Goal: Task Accomplishment & Management: Use online tool/utility

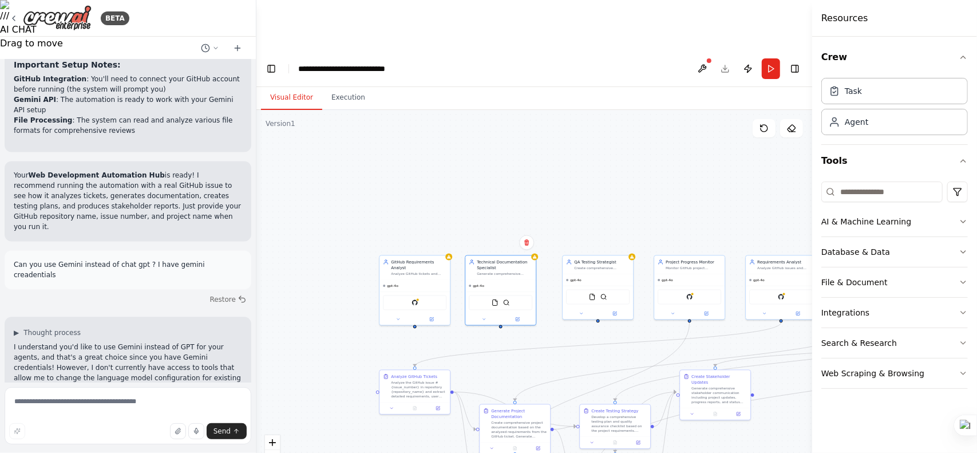
click at [540, 208] on div ".deletable-edge-delete-btn { width: 20px; height: 20px; border: 0px solid #ffff…" at bounding box center [534, 306] width 556 height 393
click at [525, 279] on div "gpt-4o" at bounding box center [500, 284] width 70 height 11
click at [535, 254] on icon at bounding box center [535, 255] width 4 height 3
click at [496, 270] on div "Generate comprehensive project documentation including technical specifications…" at bounding box center [505, 272] width 56 height 5
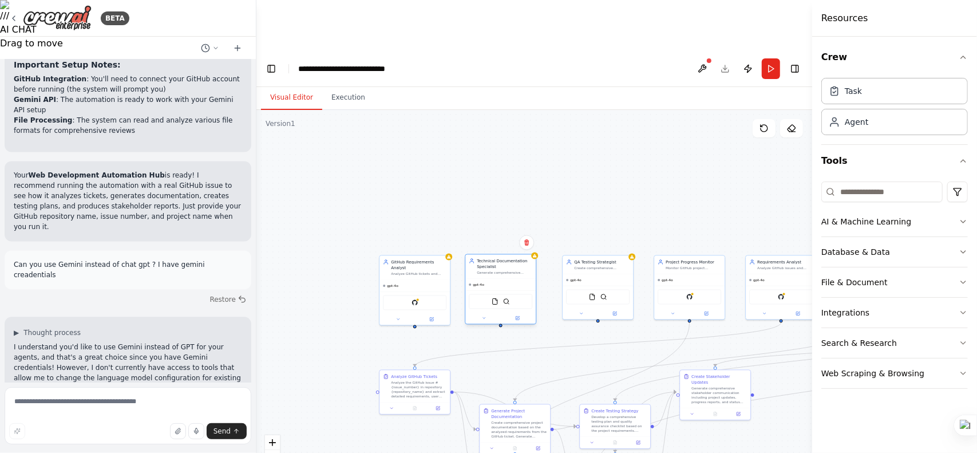
click at [496, 270] on div "Generate comprehensive project documentation including technical specifications…" at bounding box center [505, 272] width 56 height 5
click at [515, 314] on button at bounding box center [517, 317] width 33 height 7
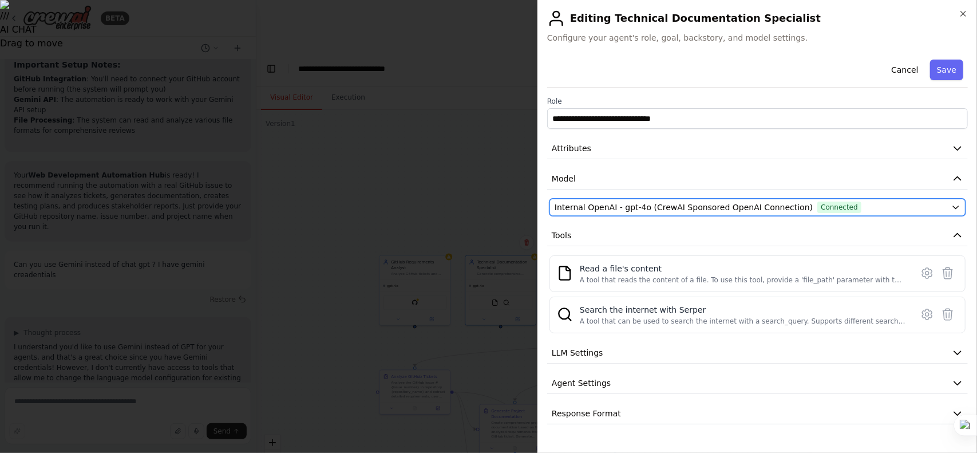
click at [731, 201] on span "Internal OpenAI - gpt-4o (CrewAI Sponsored OpenAI Connection)" at bounding box center [684, 206] width 258 height 11
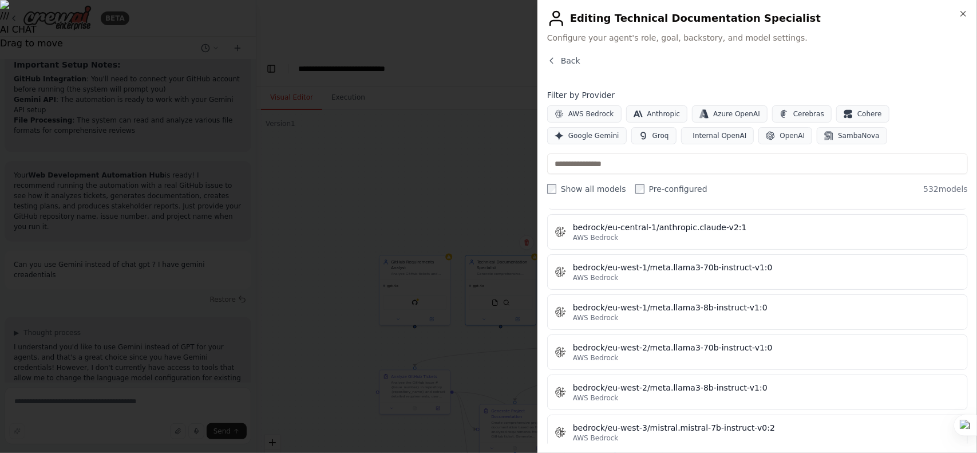
scroll to position [2550, 0]
click at [619, 131] on span "Google Gemini" at bounding box center [593, 135] width 51 height 9
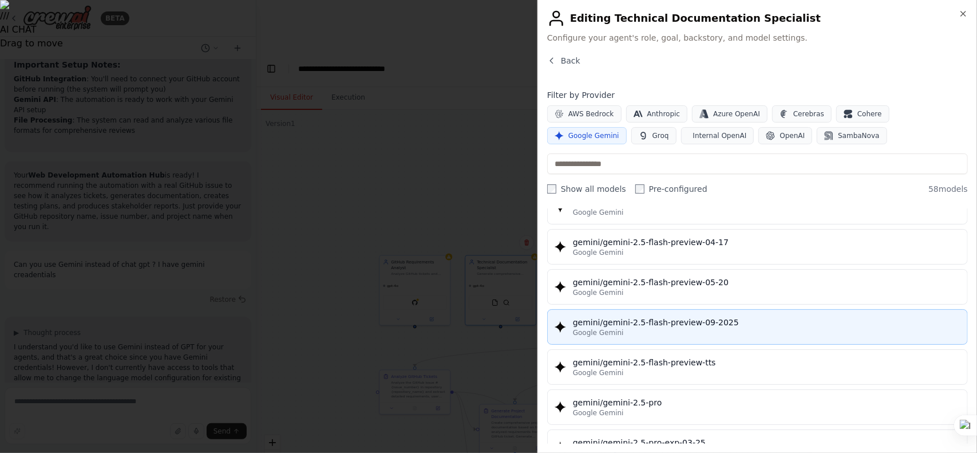
scroll to position [1183, 0]
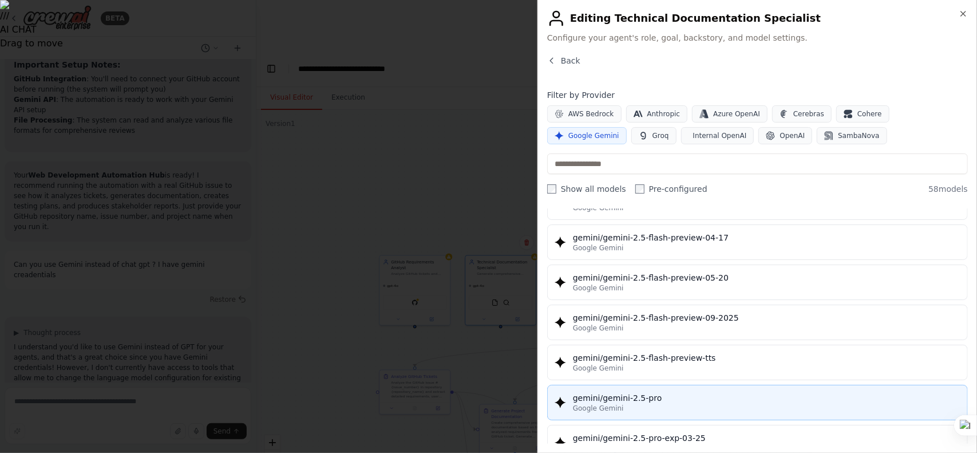
click at [654, 404] on div "Google Gemini" at bounding box center [766, 408] width 387 height 9
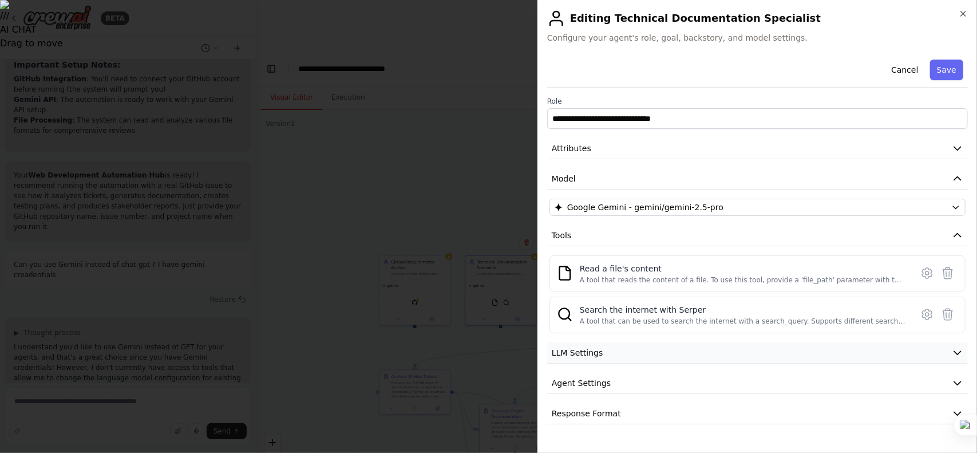
click at [777, 349] on button "LLM Settings" at bounding box center [757, 352] width 421 height 21
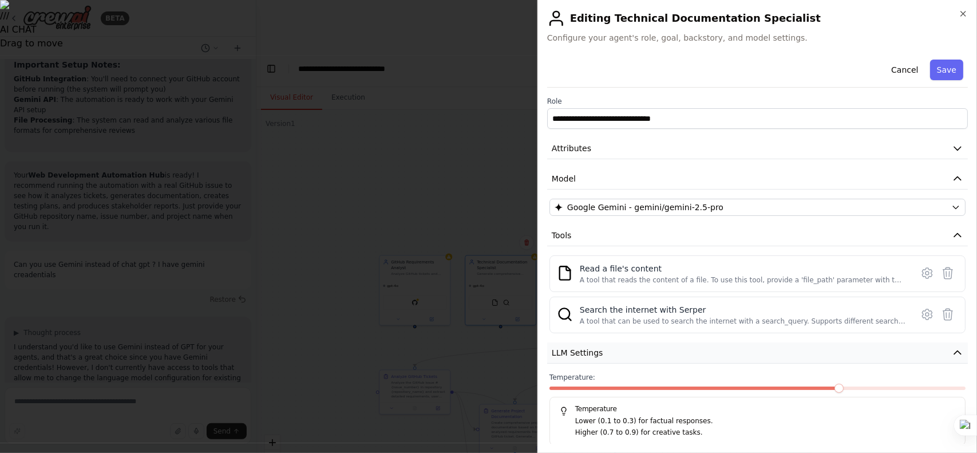
scroll to position [69, 0]
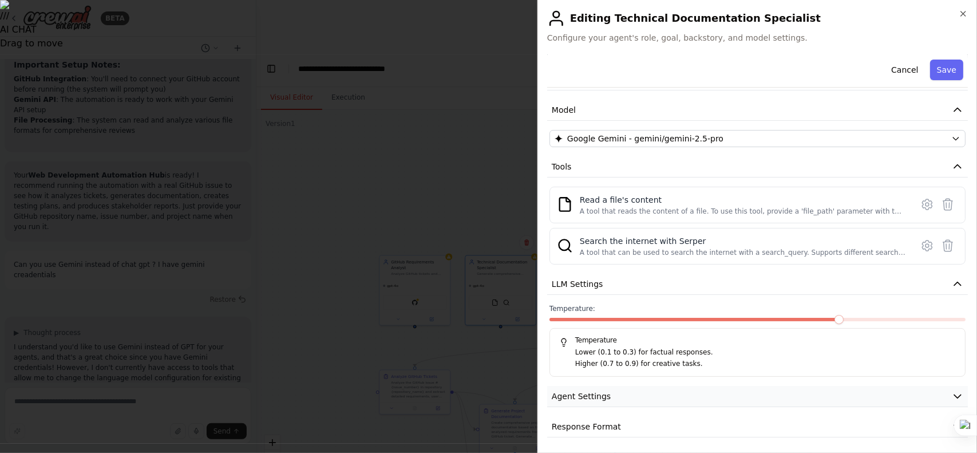
click at [753, 397] on button "Agent Settings" at bounding box center [757, 396] width 421 height 21
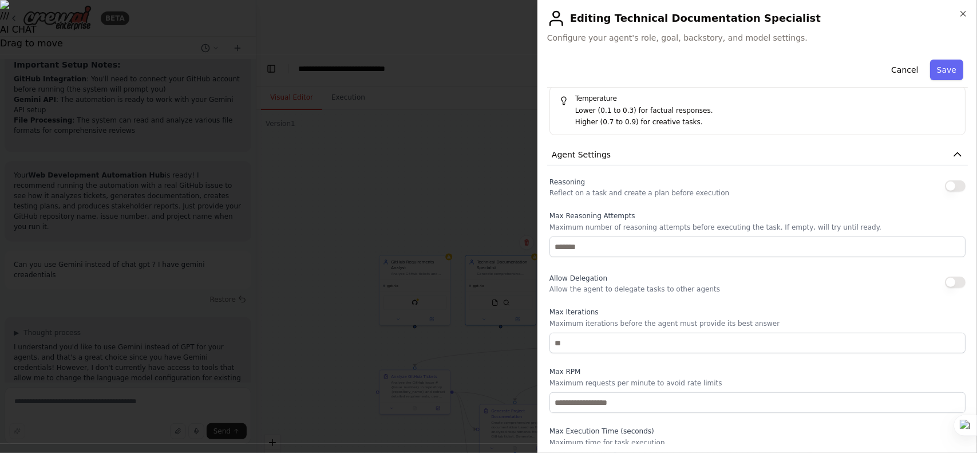
scroll to position [375, 0]
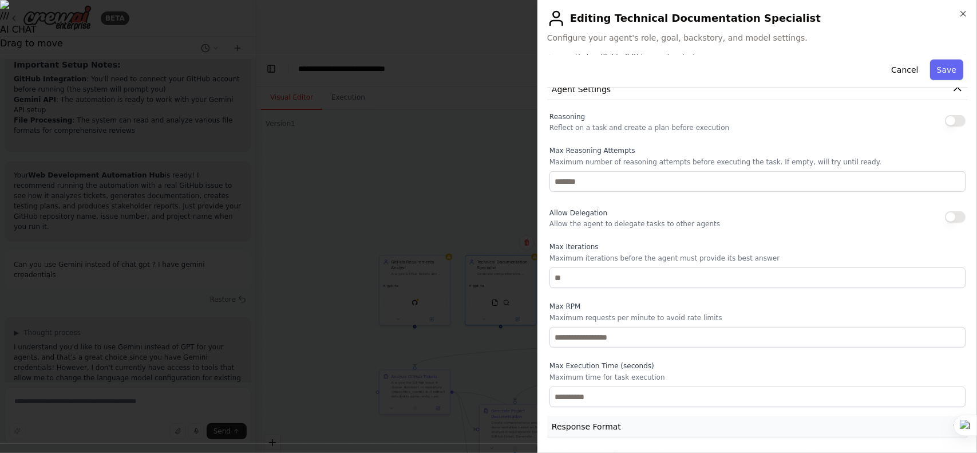
click at [702, 431] on button "Response Format" at bounding box center [757, 426] width 421 height 21
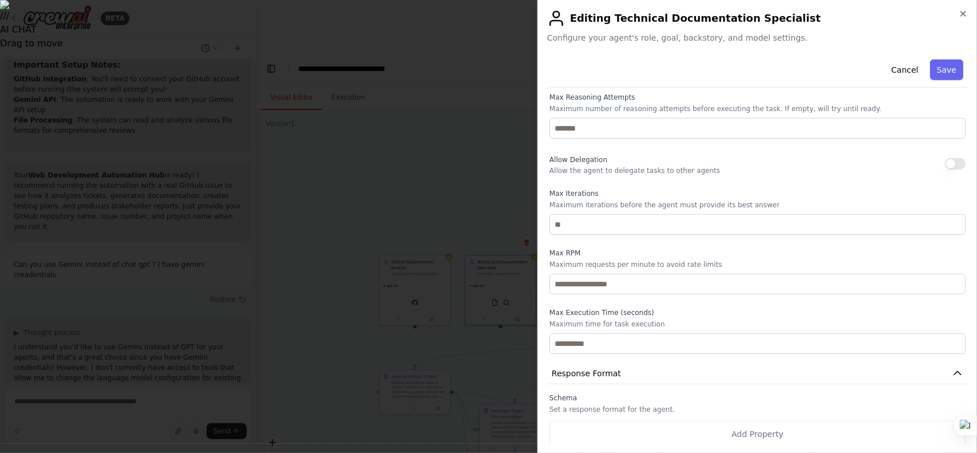
scroll to position [0, 0]
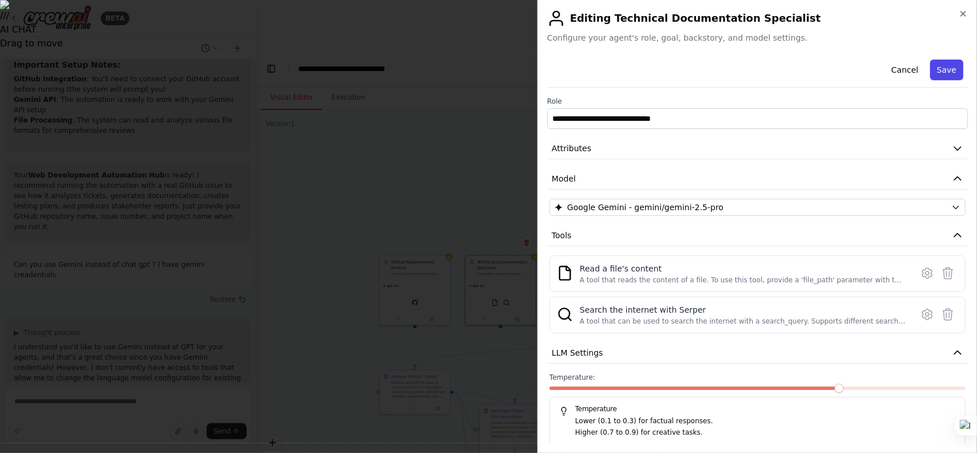
click at [938, 77] on button "Save" at bounding box center [946, 70] width 33 height 21
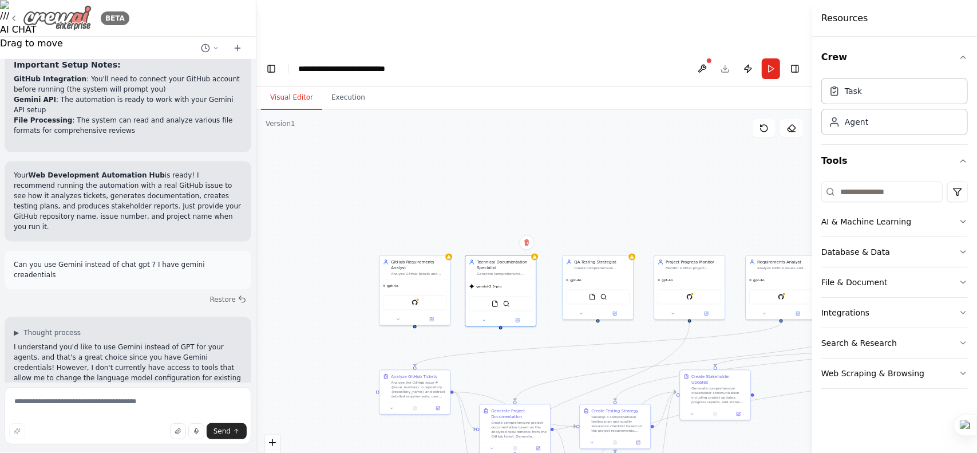
click at [16, 16] on icon at bounding box center [13, 18] width 9 height 9
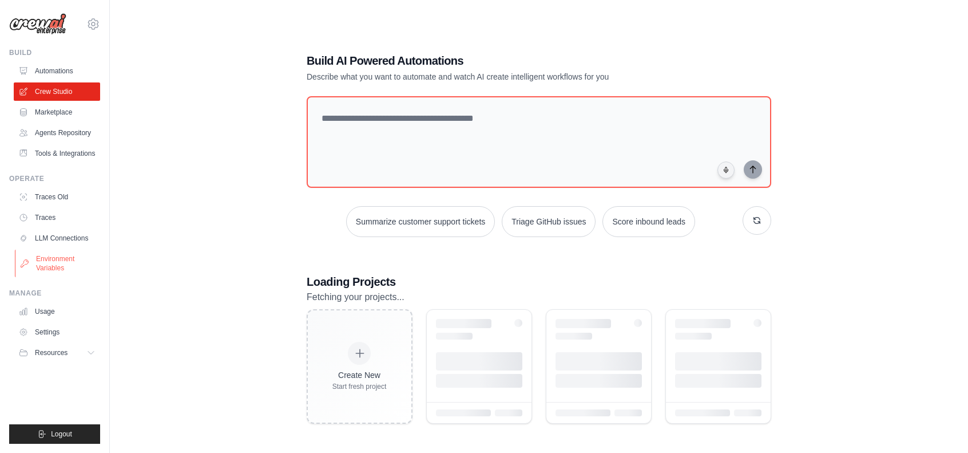
drag, startPoint x: 0, startPoint y: 0, endPoint x: 64, endPoint y: 261, distance: 268.8
click at [64, 261] on link "Environment Variables" at bounding box center [58, 263] width 86 height 27
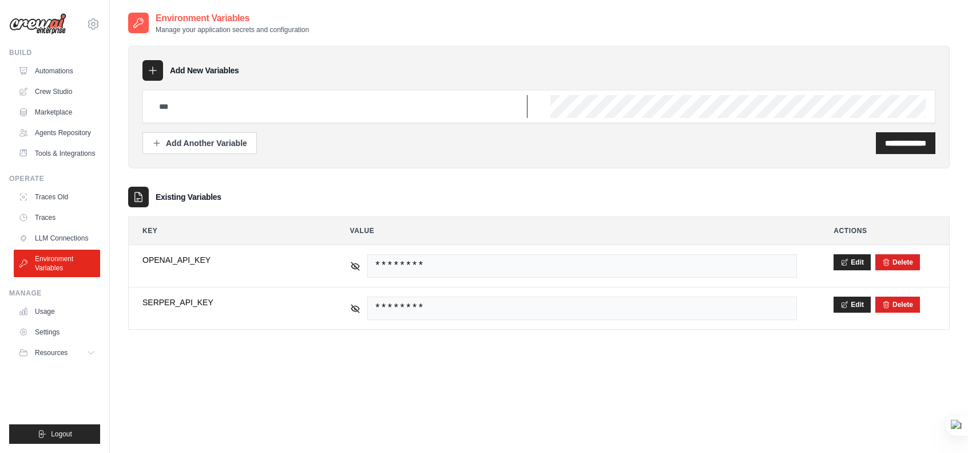
click at [231, 107] on input "text" at bounding box center [339, 106] width 375 height 23
drag, startPoint x: 431, startPoint y: 96, endPoint x: 432, endPoint y: 104, distance: 8.6
click at [432, 104] on input "text" at bounding box center [339, 106] width 375 height 23
type input "**********"
click at [907, 140] on input "**********" at bounding box center [905, 142] width 41 height 11
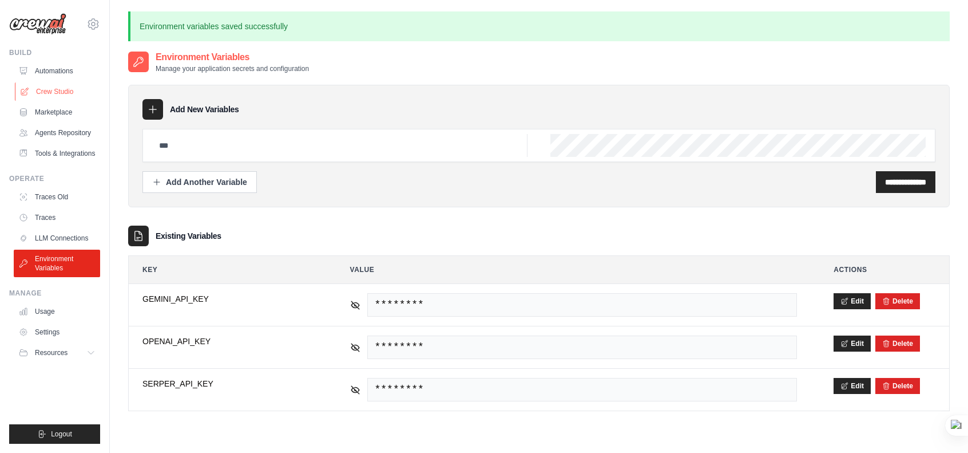
click at [61, 86] on link "Crew Studio" at bounding box center [58, 91] width 86 height 18
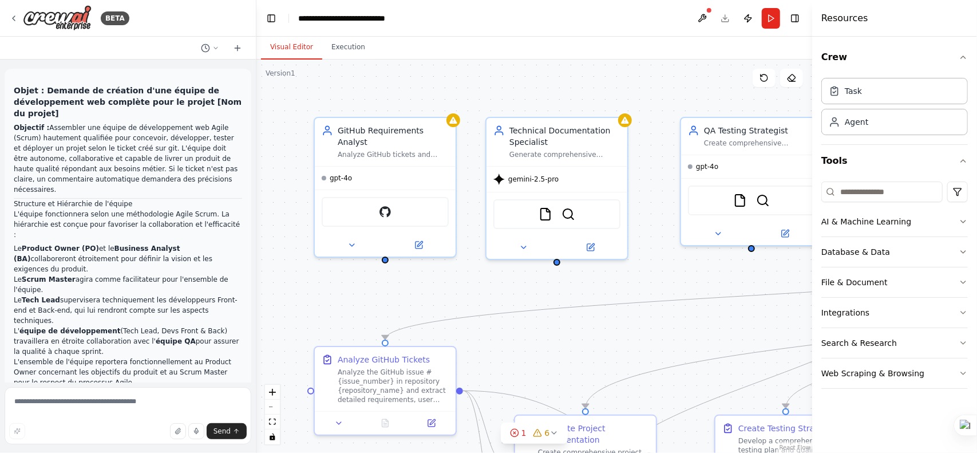
click at [629, 128] on div ".deletable-edge-delete-btn { width: 20px; height: 20px; border: 0px solid #ffff…" at bounding box center [534, 256] width 556 height 393
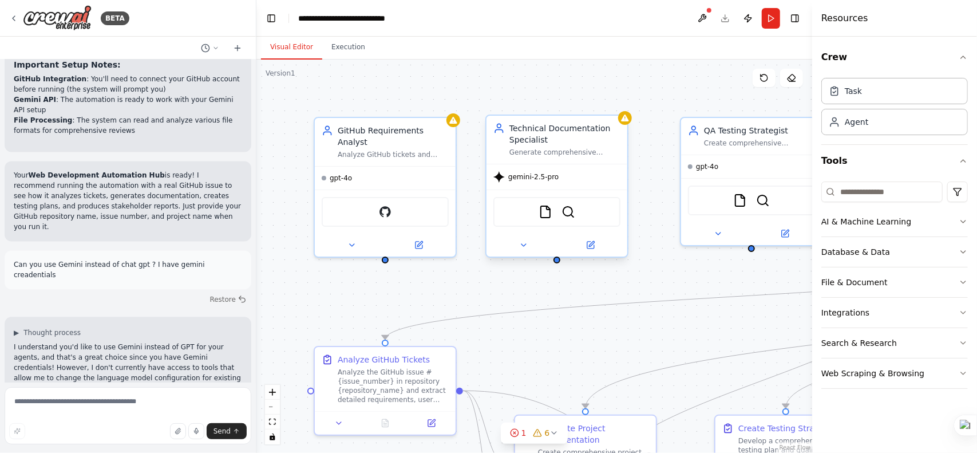
click at [579, 175] on div "gemini-2.5-pro" at bounding box center [557, 176] width 141 height 25
click at [535, 239] on button at bounding box center [523, 245] width 65 height 14
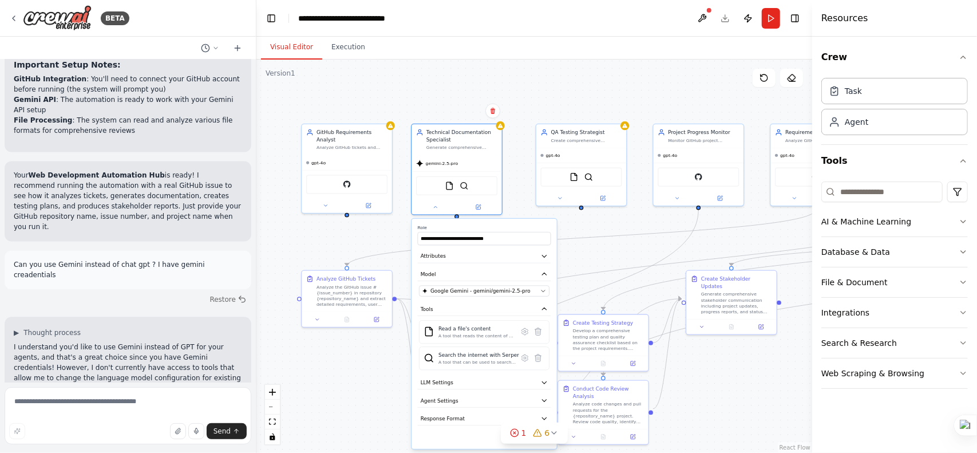
drag, startPoint x: 462, startPoint y: 322, endPoint x: 361, endPoint y: 236, distance: 132.8
click at [361, 236] on div ".deletable-edge-delete-btn { width: 20px; height: 20px; border: 0px solid #ffff…" at bounding box center [534, 256] width 556 height 393
click at [497, 378] on button "LLM Settings" at bounding box center [484, 383] width 133 height 14
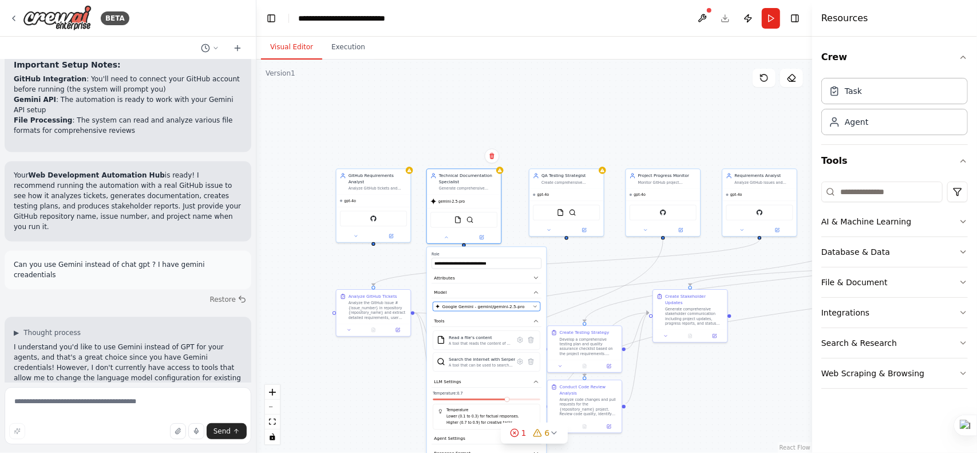
click at [495, 305] on span "Google Gemini - gemini/gemini-2.5-pro" at bounding box center [483, 306] width 82 height 6
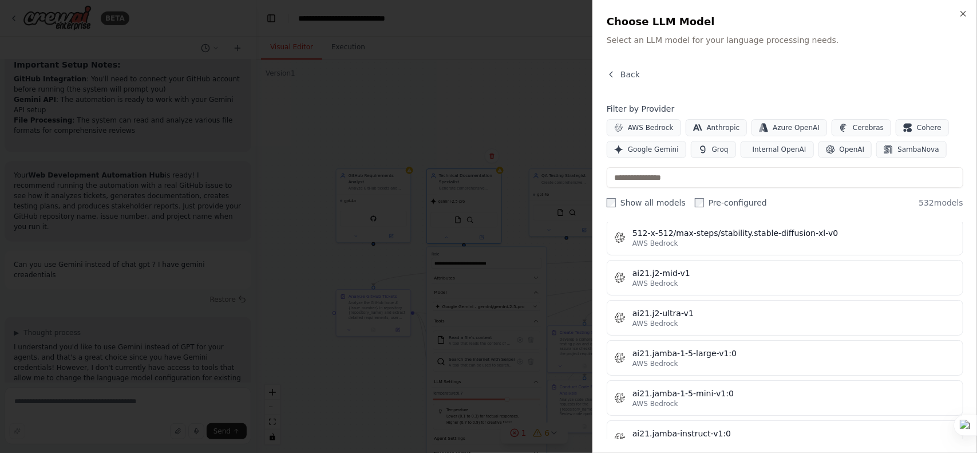
scroll to position [640, 0]
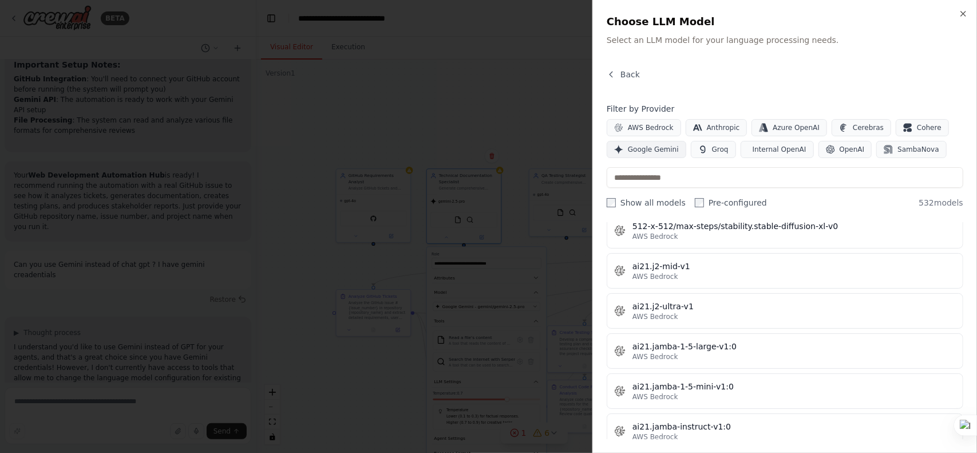
click at [638, 156] on button "Google Gemini" at bounding box center [647, 149] width 80 height 17
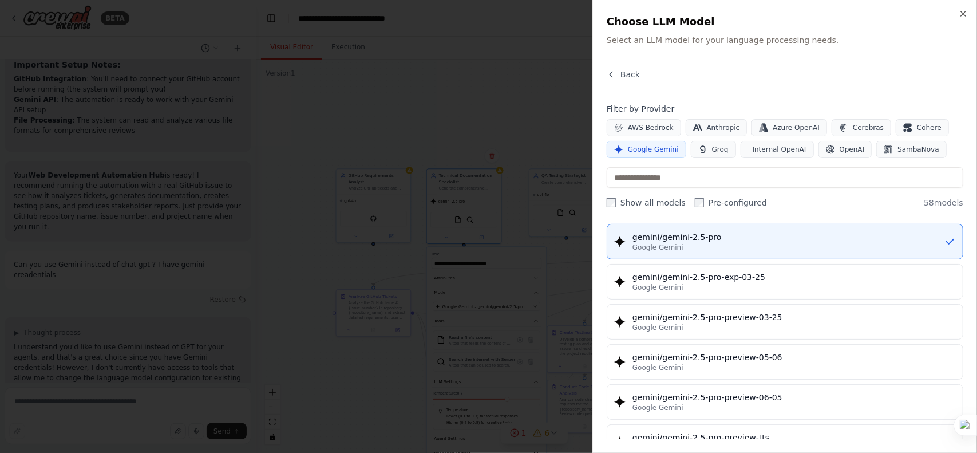
scroll to position [1303, 0]
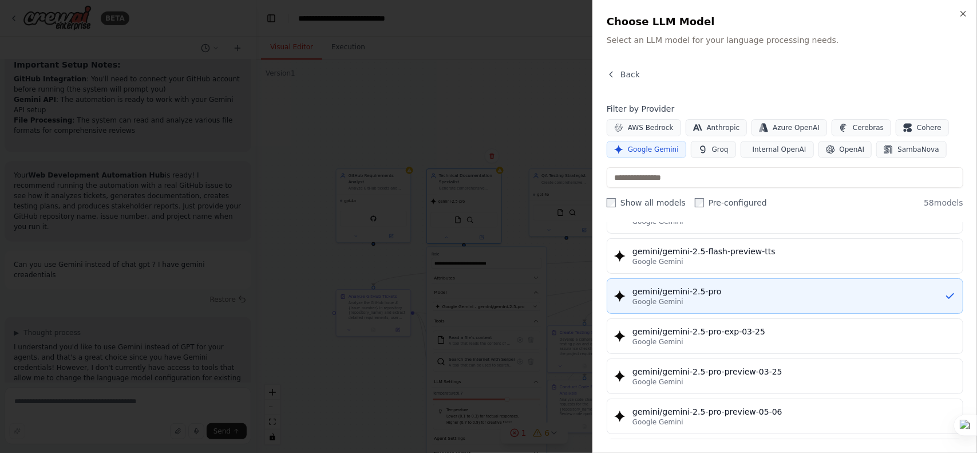
click at [728, 286] on div "gemini/gemini-2.5-pro" at bounding box center [788, 291] width 312 height 11
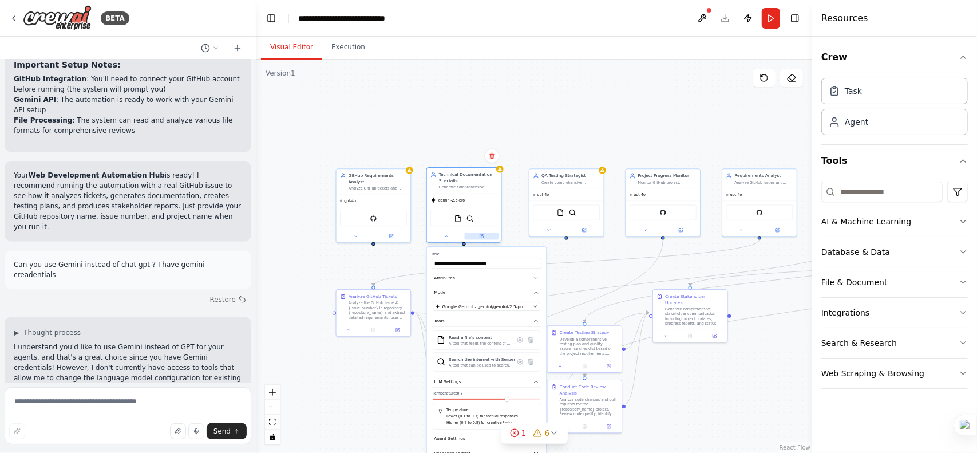
click at [484, 235] on button at bounding box center [482, 235] width 34 height 7
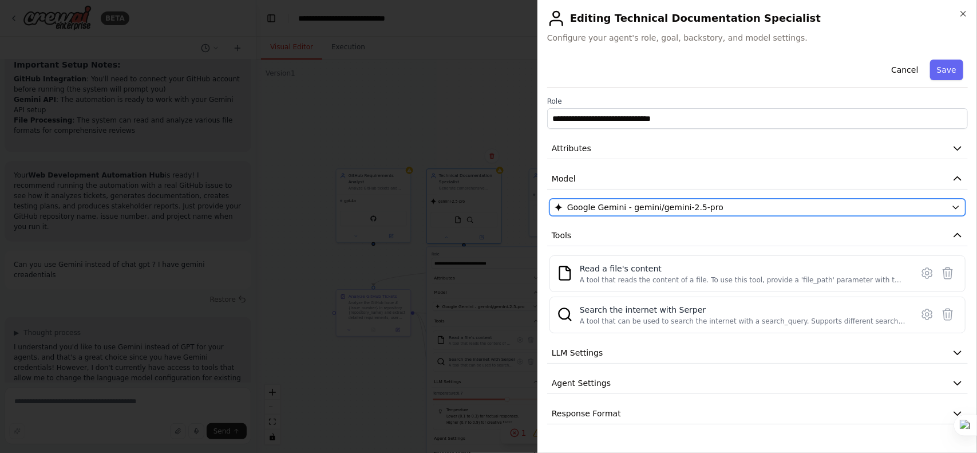
click at [699, 205] on span "Google Gemini - gemini/gemini-2.5-pro" at bounding box center [645, 206] width 156 height 11
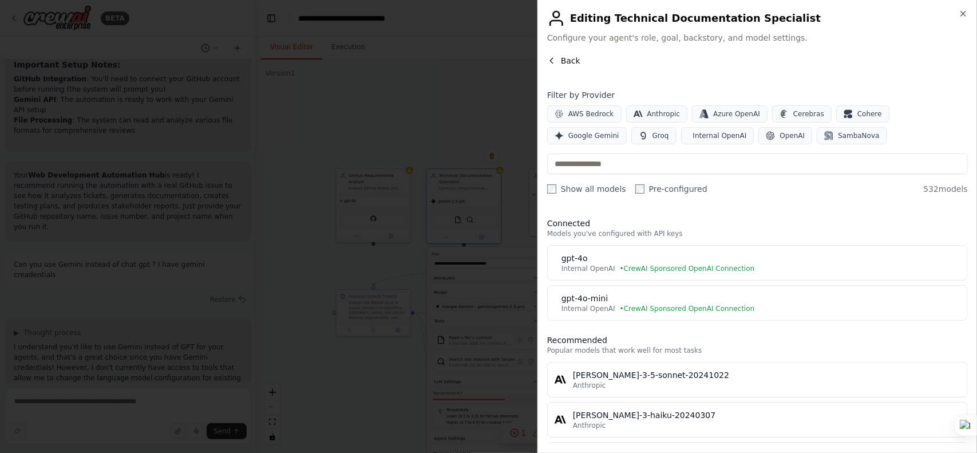
click at [574, 61] on span "Back" at bounding box center [570, 60] width 19 height 11
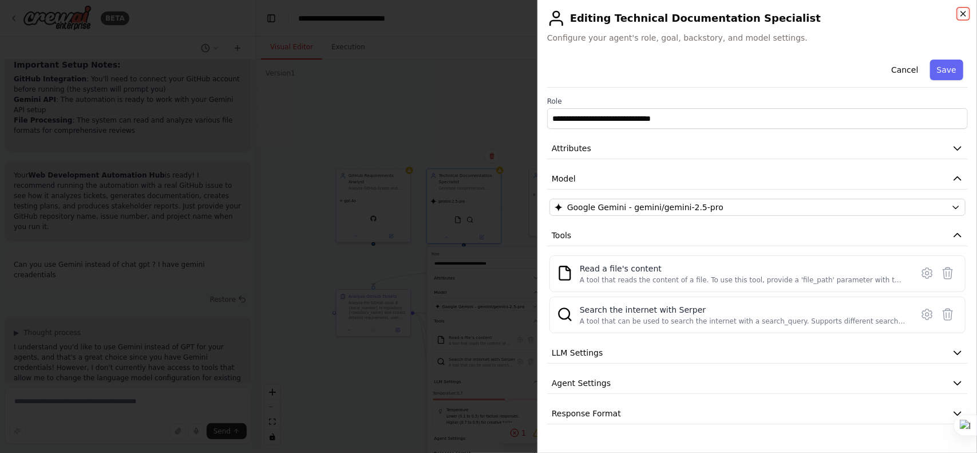
click at [964, 12] on icon "button" at bounding box center [963, 13] width 9 height 9
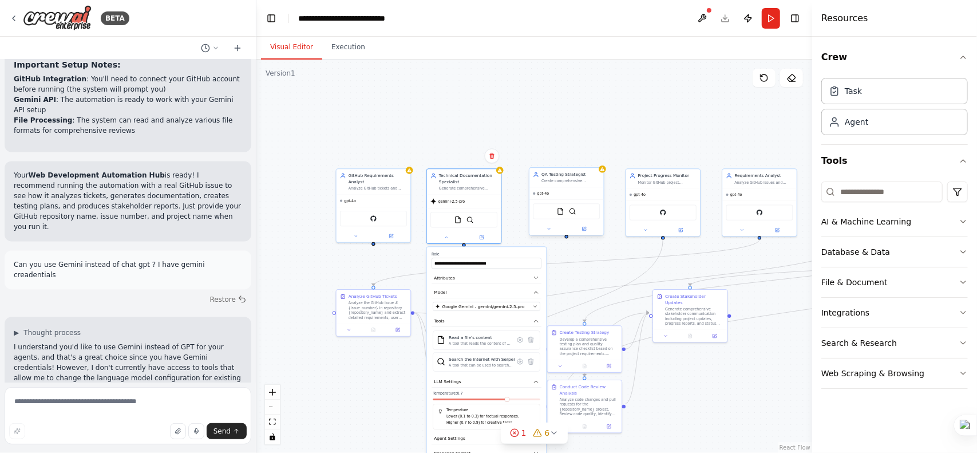
click at [587, 186] on div "QA Testing Strategist Create comprehensive automated testing plans, quality ass…" at bounding box center [566, 177] width 74 height 19
click at [582, 228] on icon at bounding box center [583, 228] width 3 height 3
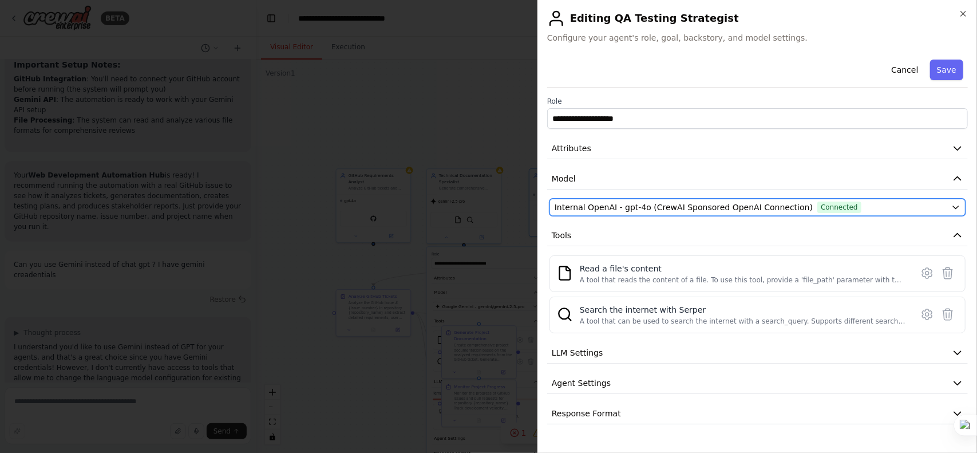
click at [677, 207] on span "Internal OpenAI - gpt-4o (CrewAI Sponsored OpenAI Connection)" at bounding box center [684, 206] width 258 height 11
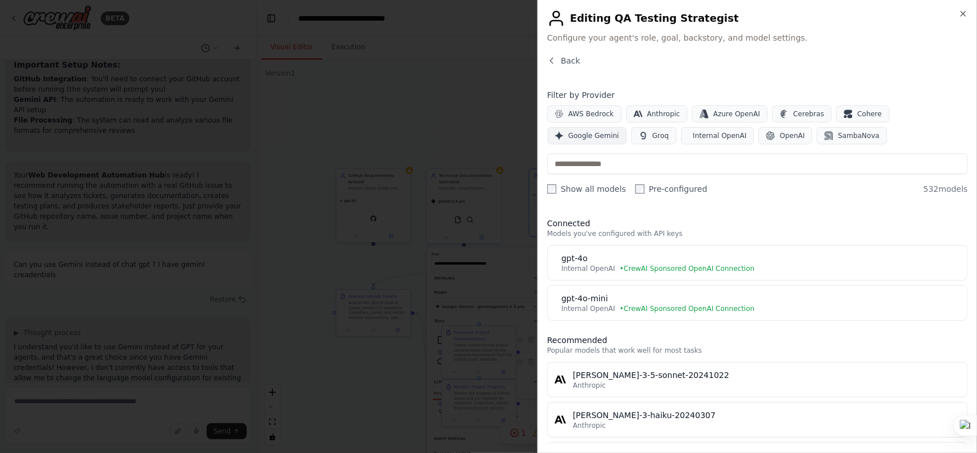
click at [627, 127] on button "Google Gemini" at bounding box center [587, 135] width 80 height 17
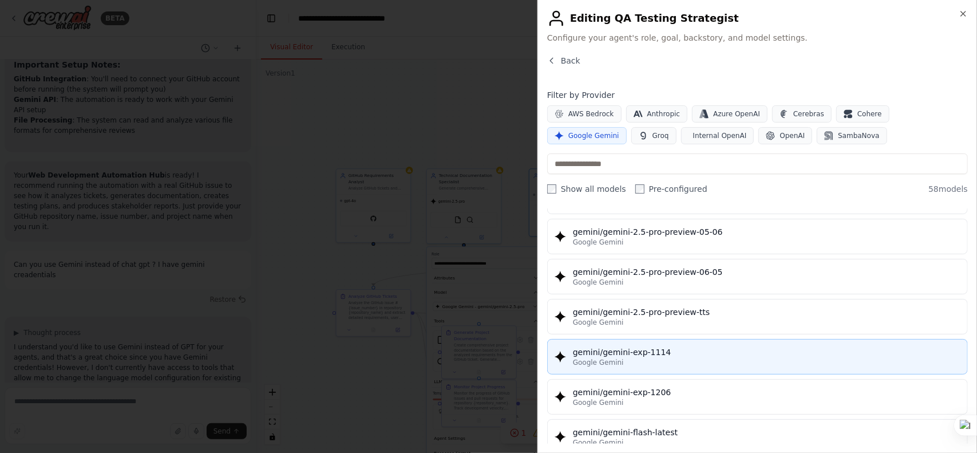
scroll to position [1354, 0]
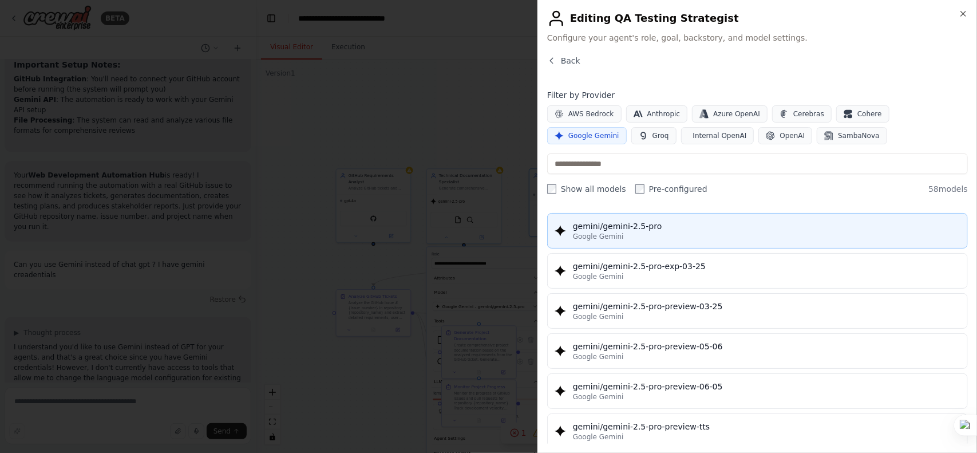
click at [675, 220] on div "gemini/gemini-2.5-pro" at bounding box center [766, 225] width 387 height 11
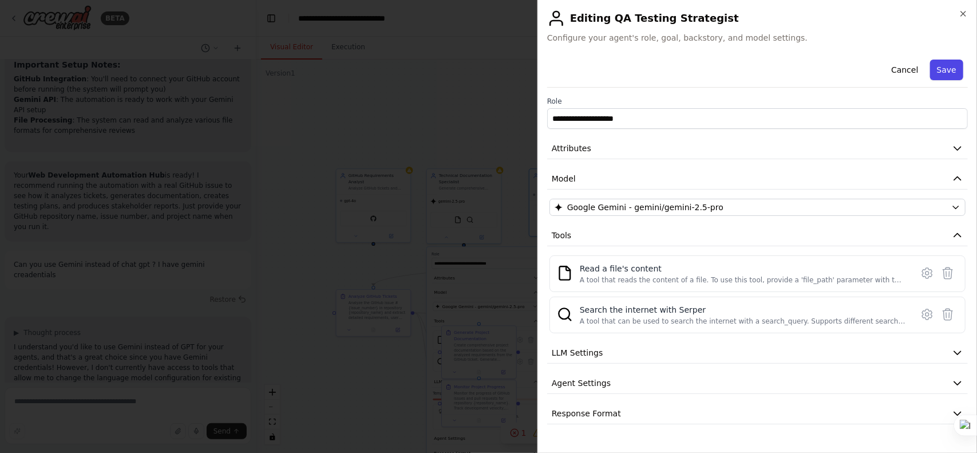
click at [952, 65] on button "Save" at bounding box center [946, 70] width 33 height 21
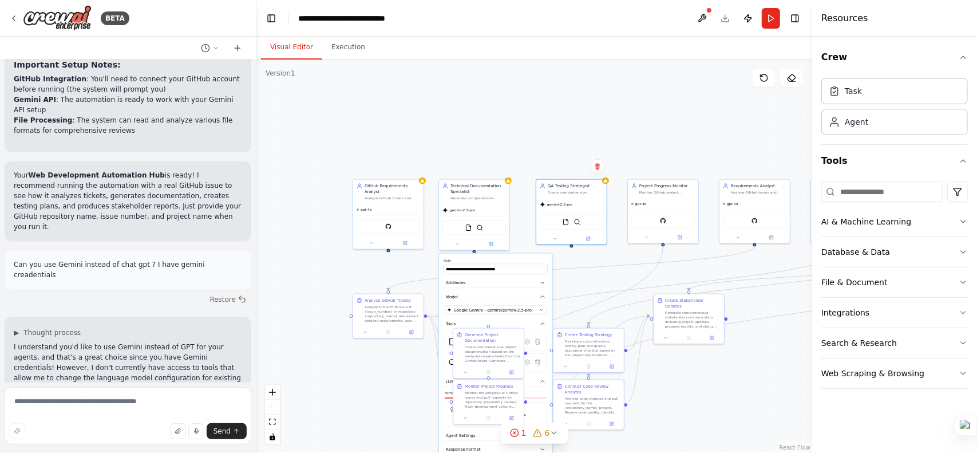
click at [665, 378] on div ".deletable-edge-delete-btn { width: 20px; height: 20px; border: 0px solid #ffff…" at bounding box center [534, 256] width 556 height 393
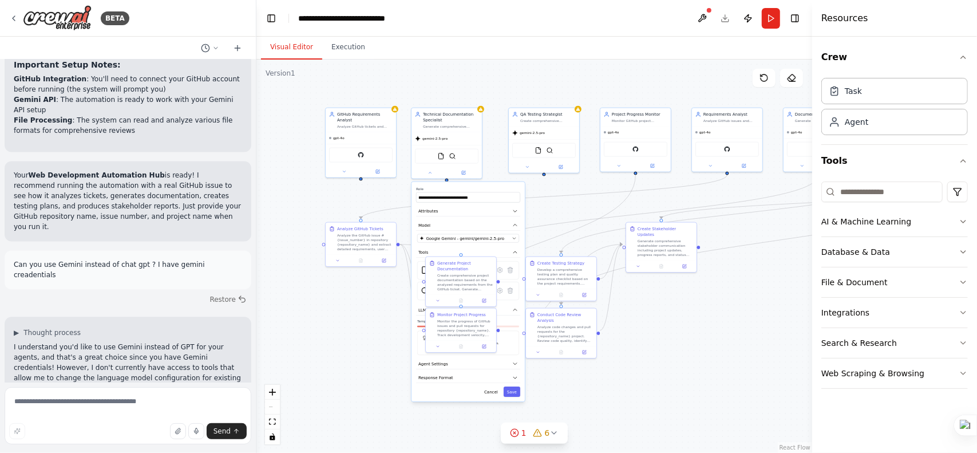
drag, startPoint x: 363, startPoint y: 434, endPoint x: 337, endPoint y: 355, distance: 83.4
click at [337, 355] on div ".deletable-edge-delete-btn { width: 20px; height: 20px; border: 0px solid #ffff…" at bounding box center [534, 256] width 556 height 393
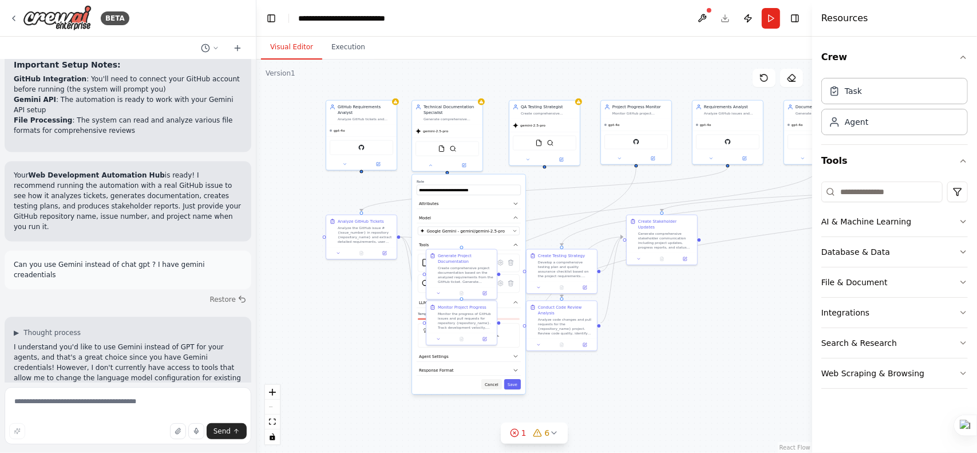
click at [491, 383] on button "Cancel" at bounding box center [491, 384] width 21 height 10
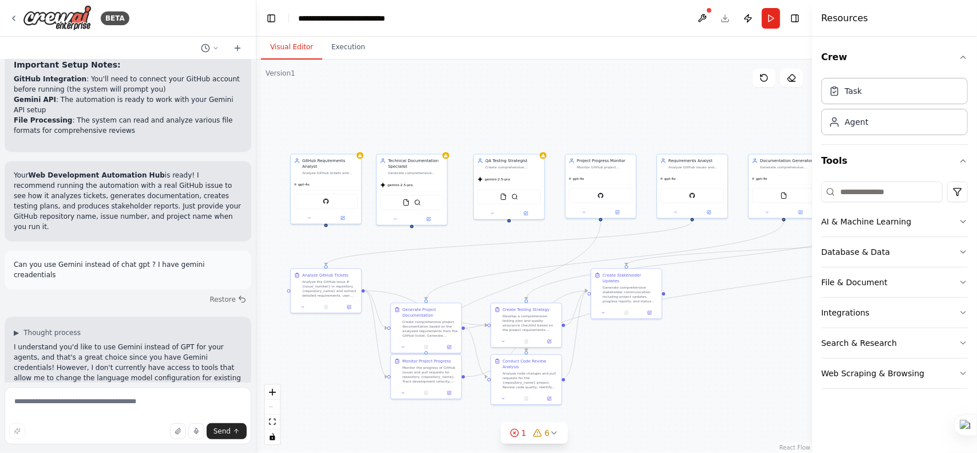
drag, startPoint x: 714, startPoint y: 335, endPoint x: 679, endPoint y: 389, distance: 64.5
click at [679, 389] on div ".deletable-edge-delete-btn { width: 20px; height: 20px; border: 0px solid #ffff…" at bounding box center [534, 256] width 556 height 393
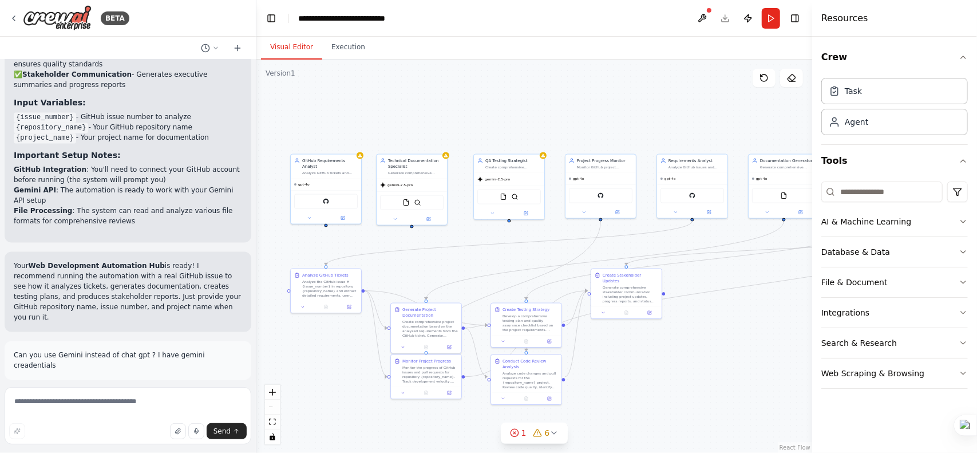
scroll to position [4527, 0]
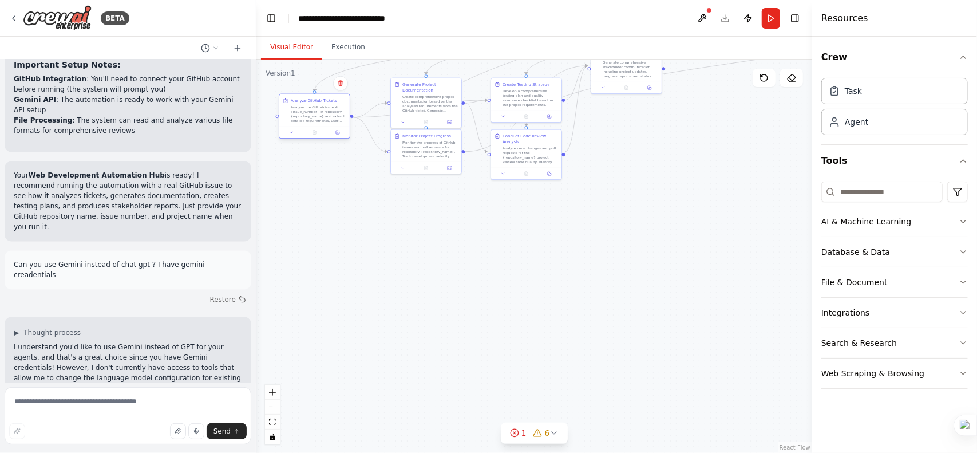
drag, startPoint x: 329, startPoint y: 286, endPoint x: 315, endPoint y: 113, distance: 172.9
click at [315, 113] on div "Analyze the GitHub issue #{issue_number} in repository {repository_name} and ex…" at bounding box center [319, 114] width 56 height 18
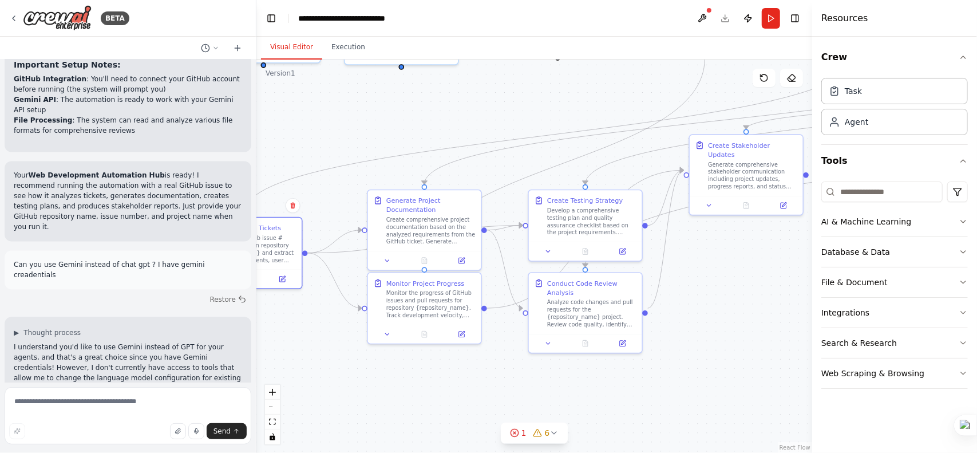
drag, startPoint x: 623, startPoint y: 239, endPoint x: 745, endPoint y: 461, distance: 253.6
click at [745, 452] on html "BETA Objet : Demande de création d'une équipe de développement web complète pou…" at bounding box center [488, 226] width 977 height 453
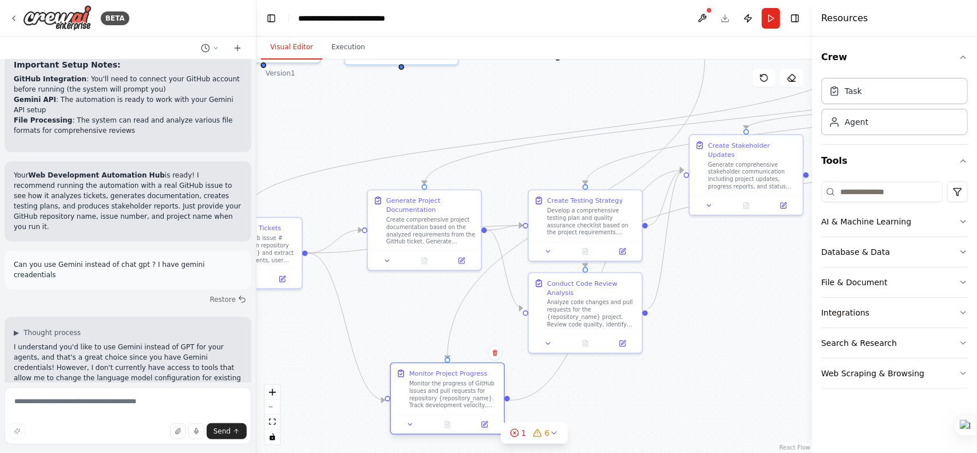
drag, startPoint x: 448, startPoint y: 292, endPoint x: 467, endPoint y: 383, distance: 93.1
click at [467, 383] on div "Monitor the progress of GitHub issues and pull requests for repository {reposit…" at bounding box center [453, 393] width 89 height 29
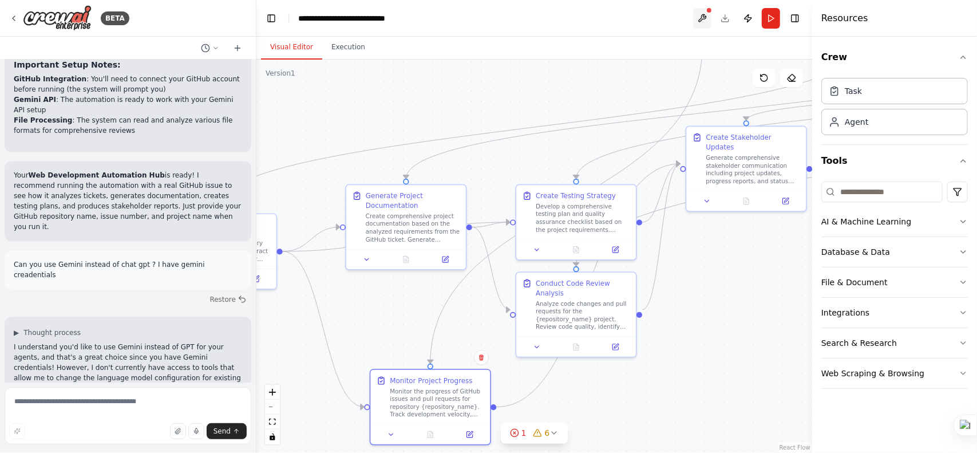
click at [705, 21] on button at bounding box center [702, 18] width 18 height 21
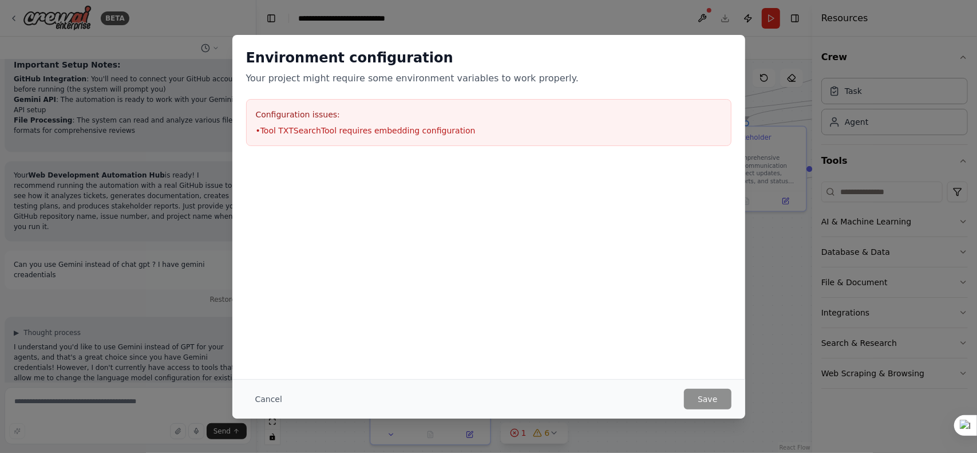
click at [353, 133] on li "• Tool TXTSearchTool requires embedding configuration" at bounding box center [489, 130] width 466 height 11
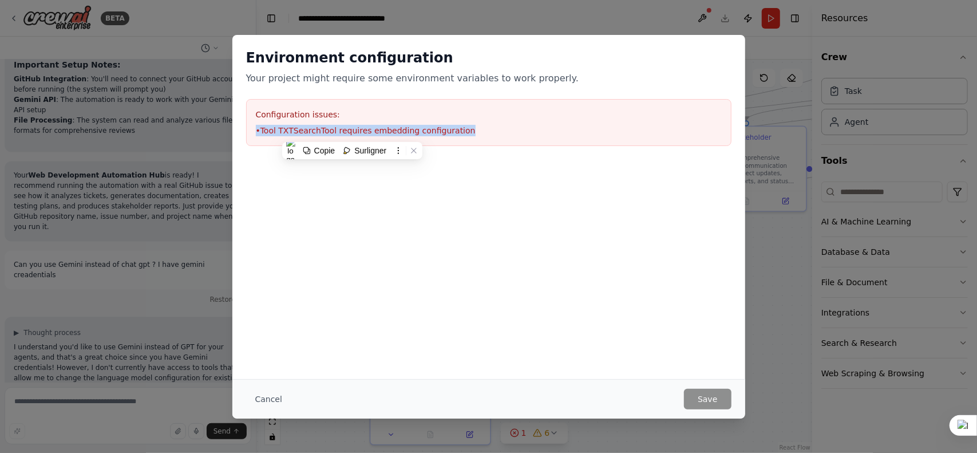
click at [353, 133] on li "• Tool TXTSearchTool requires embedding configuration" at bounding box center [489, 130] width 466 height 11
copy li "• Tool TXTSearchTool requires embedding configuration"
click at [271, 397] on button "Cancel" at bounding box center [268, 399] width 45 height 21
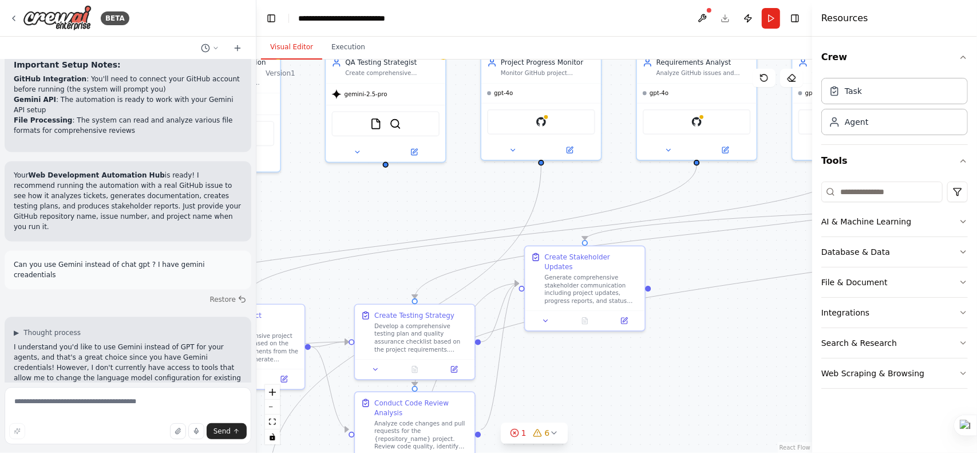
drag, startPoint x: 640, startPoint y: 102, endPoint x: 480, endPoint y: 222, distance: 200.0
click at [480, 222] on div ".deletable-edge-delete-btn { width: 20px; height: 20px; border: 0px solid #ffff…" at bounding box center [534, 256] width 556 height 393
click at [701, 17] on button at bounding box center [702, 18] width 18 height 21
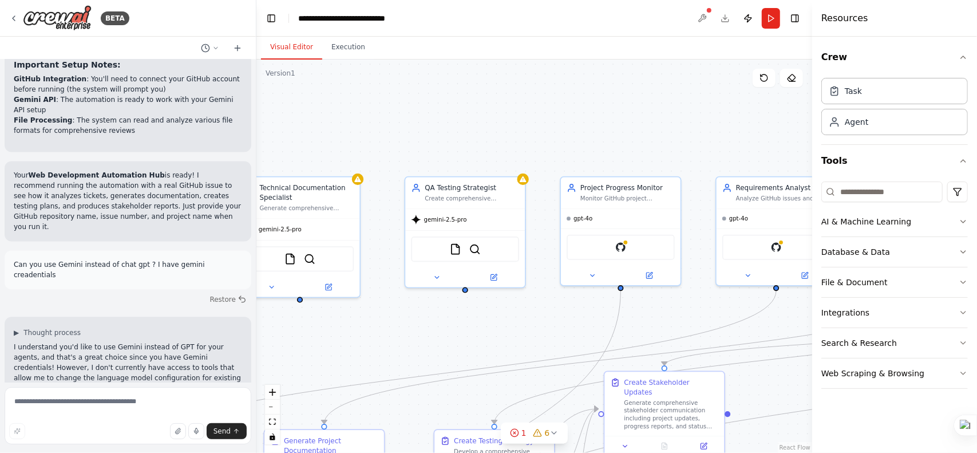
drag, startPoint x: 597, startPoint y: 174, endPoint x: 677, endPoint y: 299, distance: 148.5
click at [677, 299] on div ".deletable-edge-delete-btn { width: 20px; height: 20px; border: 0px solid #ffff…" at bounding box center [534, 256] width 556 height 393
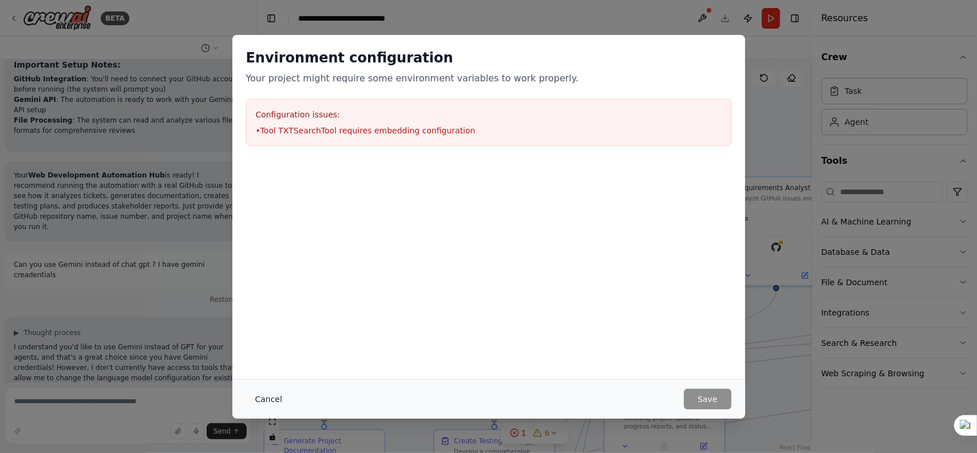
click at [269, 396] on button "Cancel" at bounding box center [268, 399] width 45 height 21
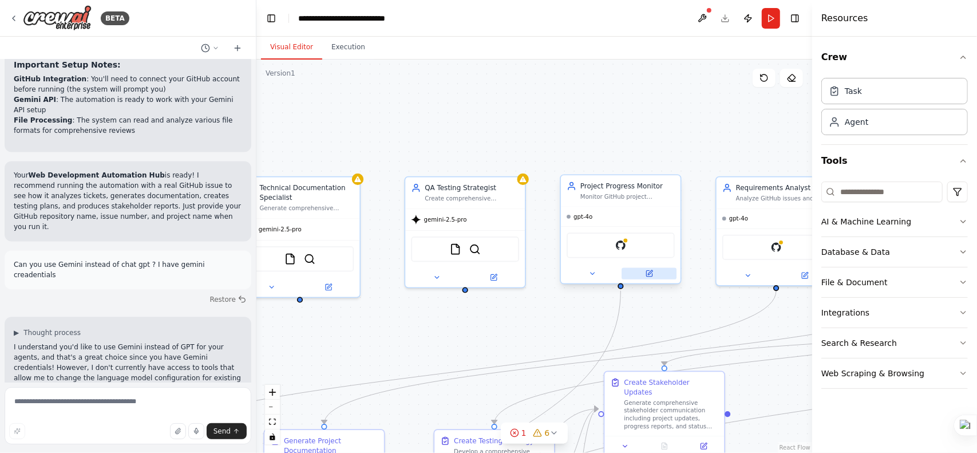
click at [646, 278] on button at bounding box center [649, 273] width 55 height 11
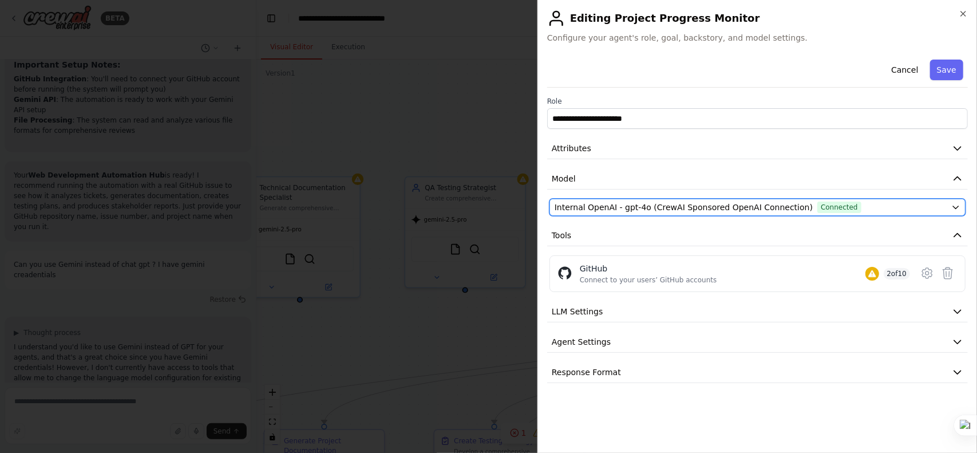
click at [638, 208] on span "Internal OpenAI - gpt-4o (CrewAI Sponsored OpenAI Connection)" at bounding box center [684, 206] width 258 height 11
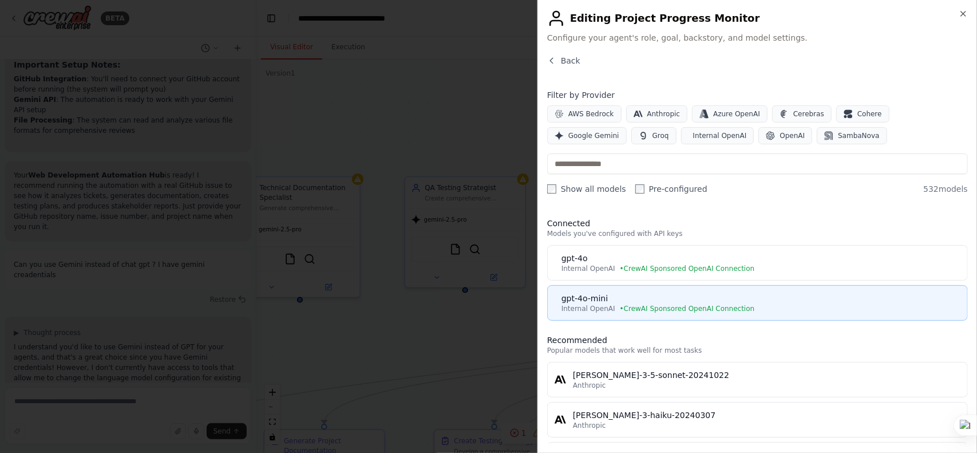
scroll to position [307, 0]
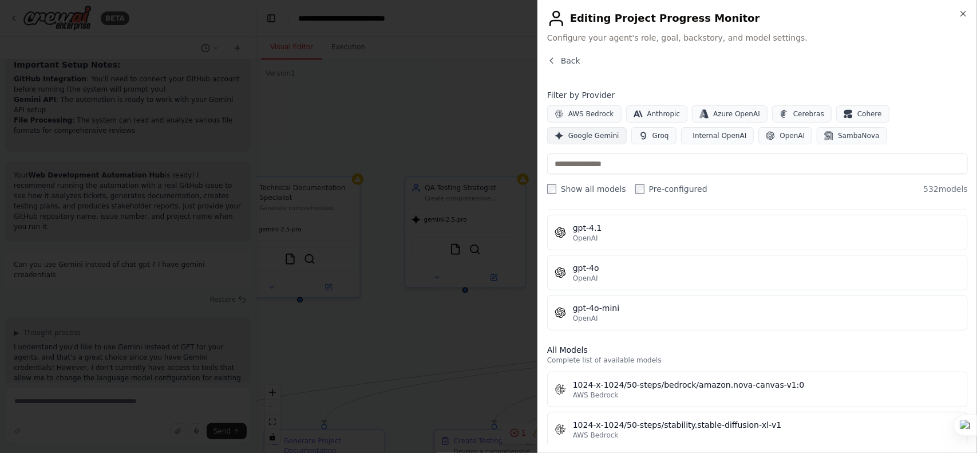
click at [619, 131] on span "Google Gemini" at bounding box center [593, 135] width 51 height 9
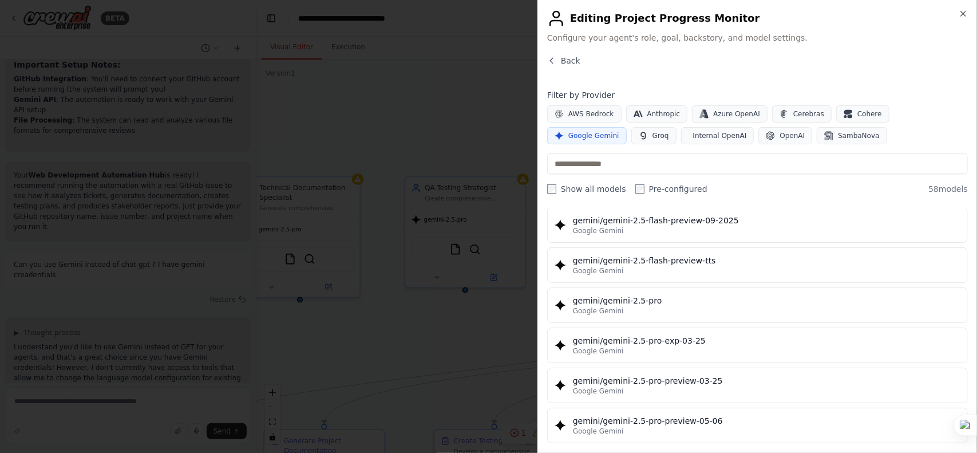
scroll to position [1280, 0]
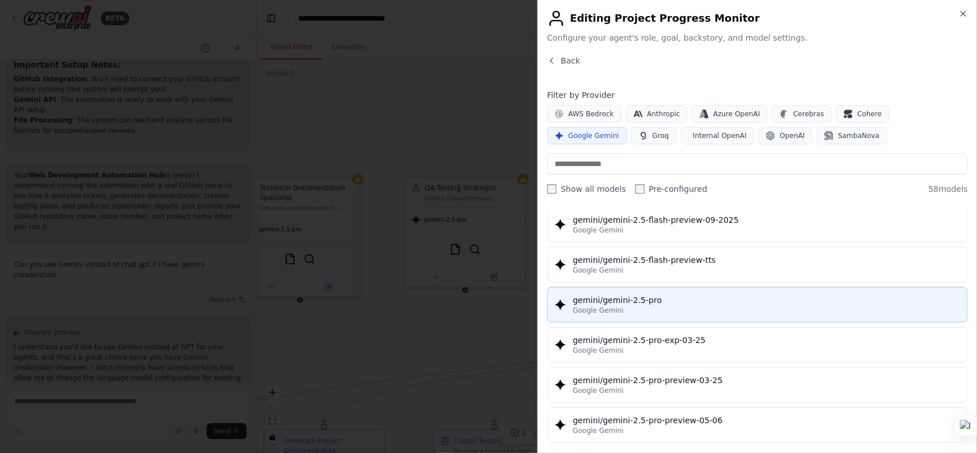
click at [650, 306] on div "Google Gemini" at bounding box center [766, 310] width 387 height 9
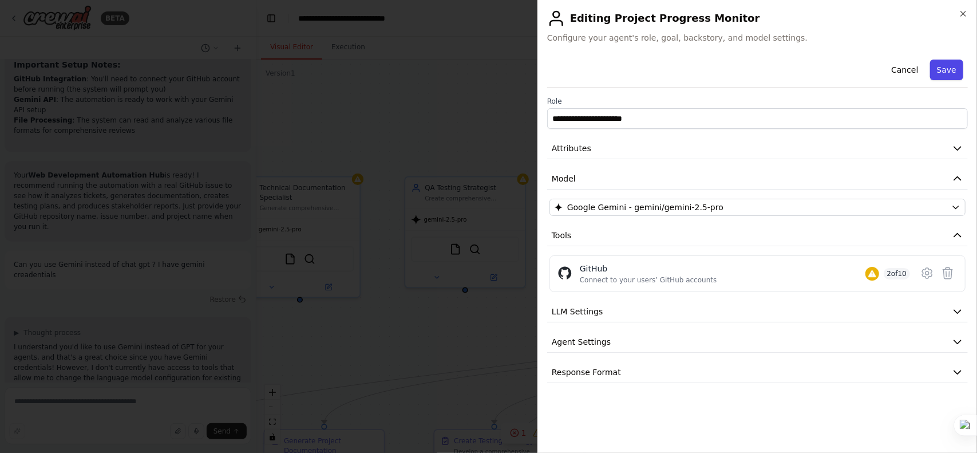
click at [948, 65] on button "Save" at bounding box center [946, 70] width 33 height 21
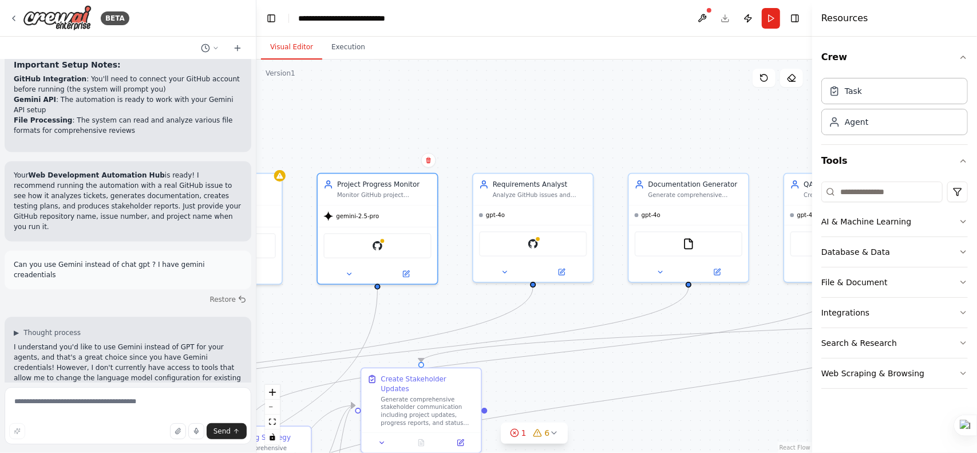
drag, startPoint x: 680, startPoint y: 309, endPoint x: 466, endPoint y: 309, distance: 214.1
click at [466, 309] on div ".deletable-edge-delete-btn { width: 20px; height: 20px; border: 0px solid #ffff…" at bounding box center [534, 256] width 556 height 393
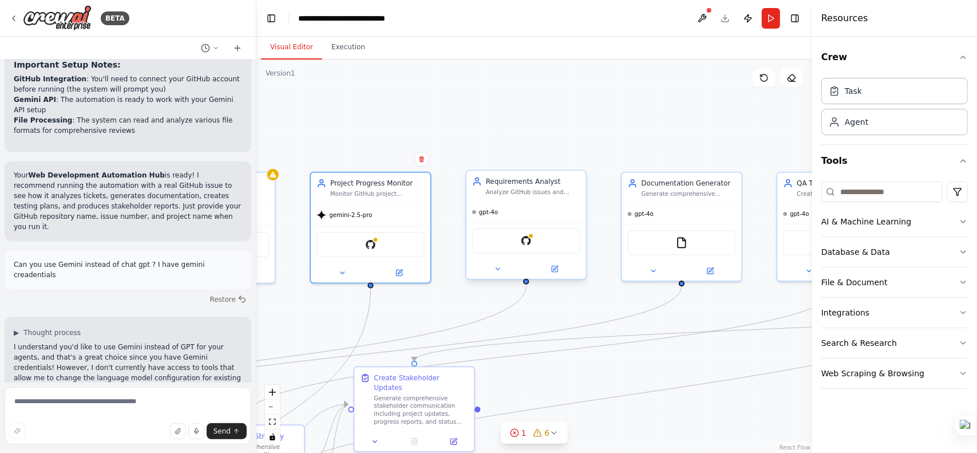
click at [566, 200] on div "Requirements Analyst Analyze GitHub issues and tickets to automatically extract…" at bounding box center [526, 186] width 120 height 31
click at [524, 211] on div "gpt-4o" at bounding box center [526, 211] width 120 height 19
click at [556, 269] on icon at bounding box center [555, 269] width 6 height 6
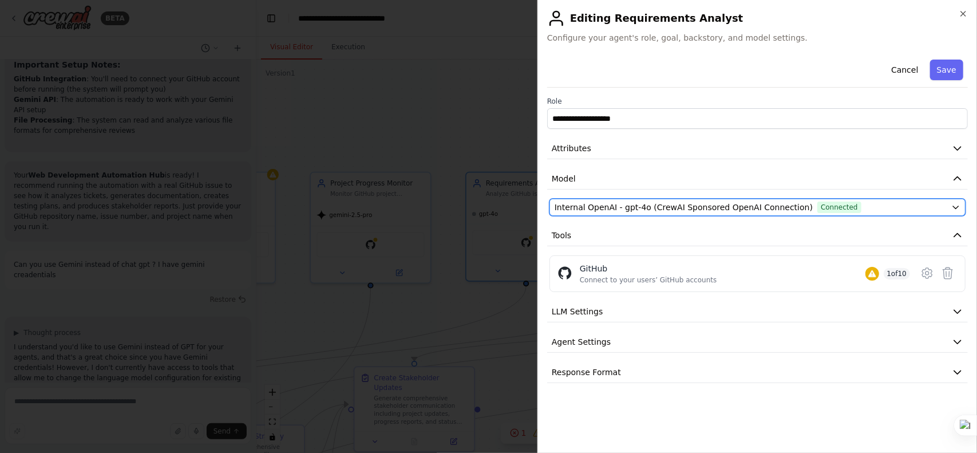
click at [668, 203] on span "Internal OpenAI - gpt-4o (CrewAI Sponsored OpenAI Connection)" at bounding box center [684, 206] width 258 height 11
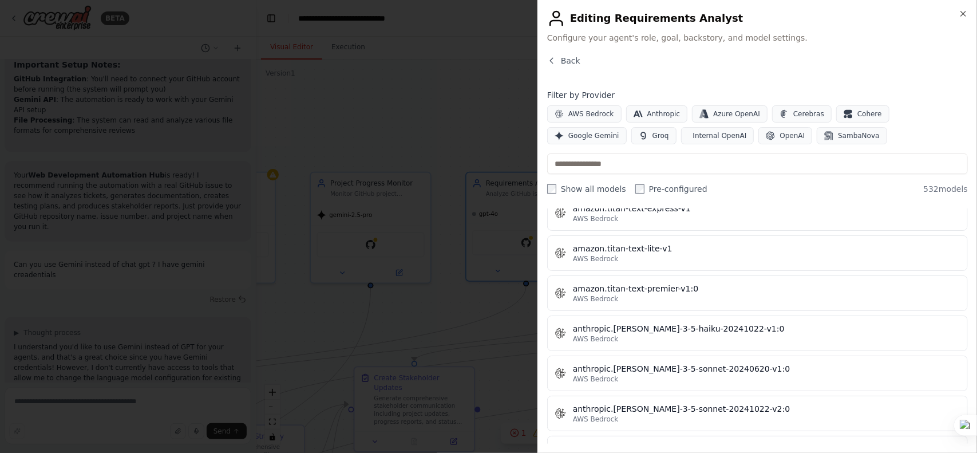
scroll to position [950, 0]
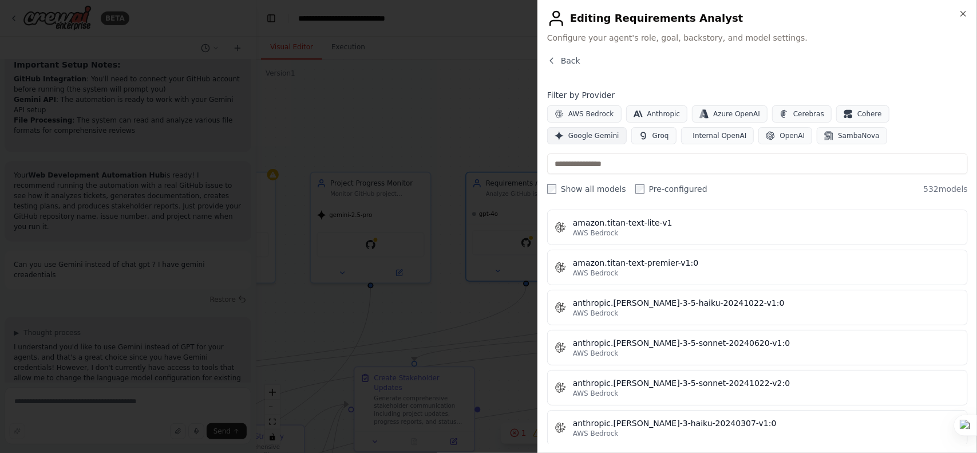
click at [619, 131] on span "Google Gemini" at bounding box center [593, 135] width 51 height 9
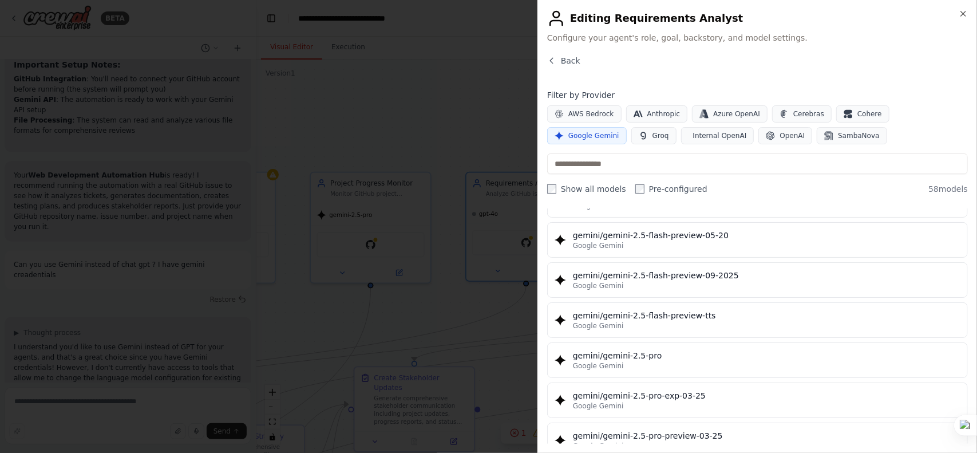
scroll to position [1252, 0]
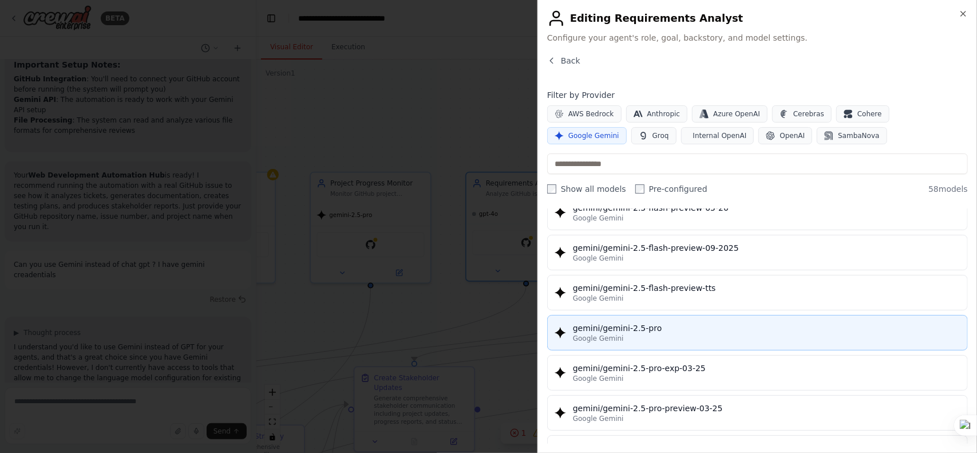
click at [624, 334] on div "Google Gemini" at bounding box center [766, 338] width 387 height 9
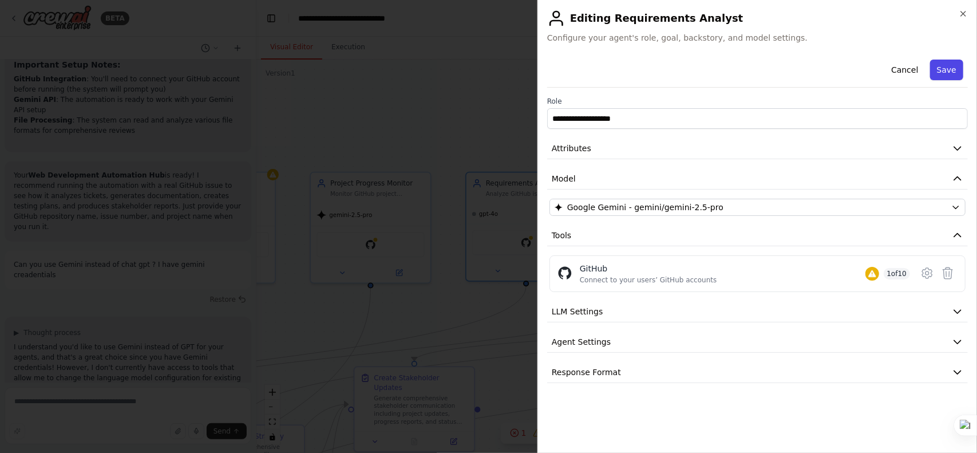
click at [948, 61] on button "Save" at bounding box center [946, 70] width 33 height 21
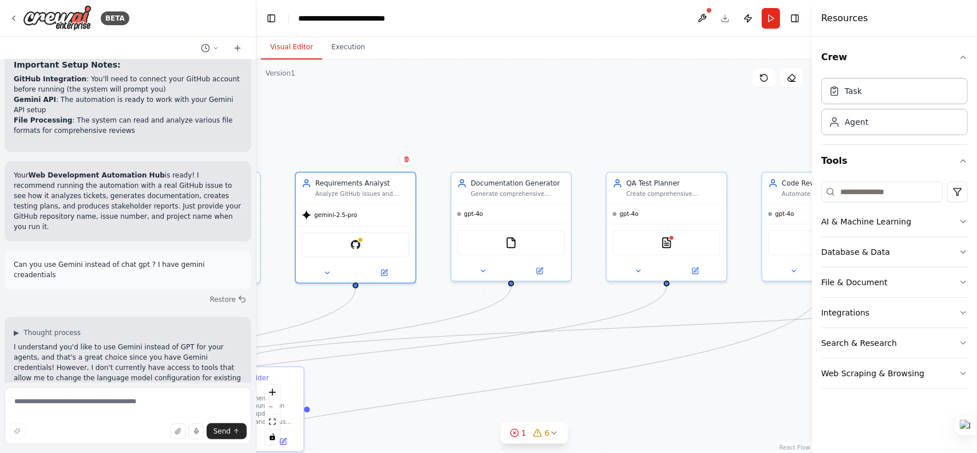
drag, startPoint x: 734, startPoint y: 296, endPoint x: 546, endPoint y: 297, distance: 187.7
click at [546, 297] on div ".deletable-edge-delete-btn { width: 20px; height: 20px; border: 0px solid #ffff…" at bounding box center [534, 256] width 556 height 393
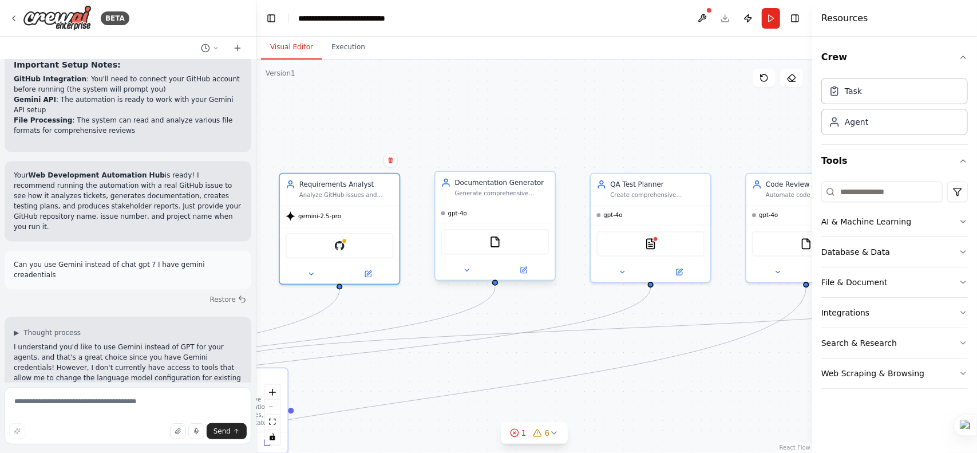
click at [541, 209] on div "gpt-4o" at bounding box center [496, 212] width 120 height 19
click at [505, 212] on div "gpt-4o" at bounding box center [496, 212] width 120 height 19
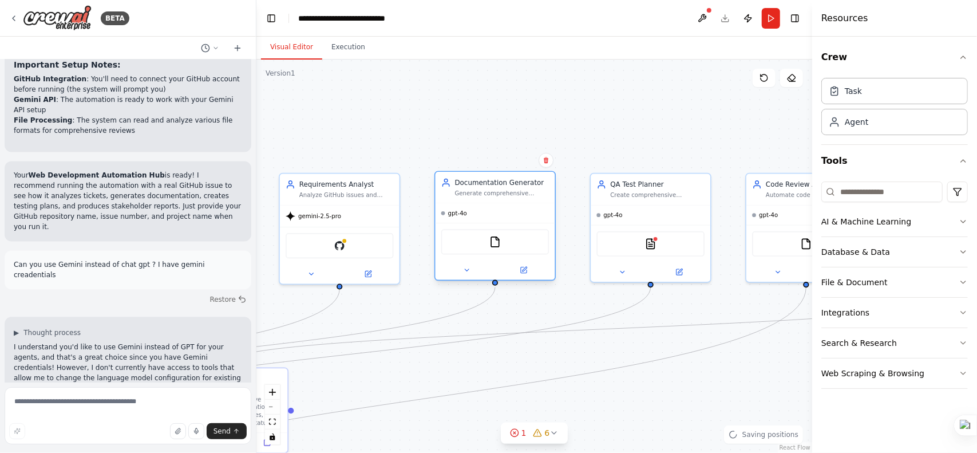
click at [505, 212] on div "gpt-4o" at bounding box center [496, 212] width 120 height 19
click at [526, 272] on icon at bounding box center [524, 270] width 6 height 6
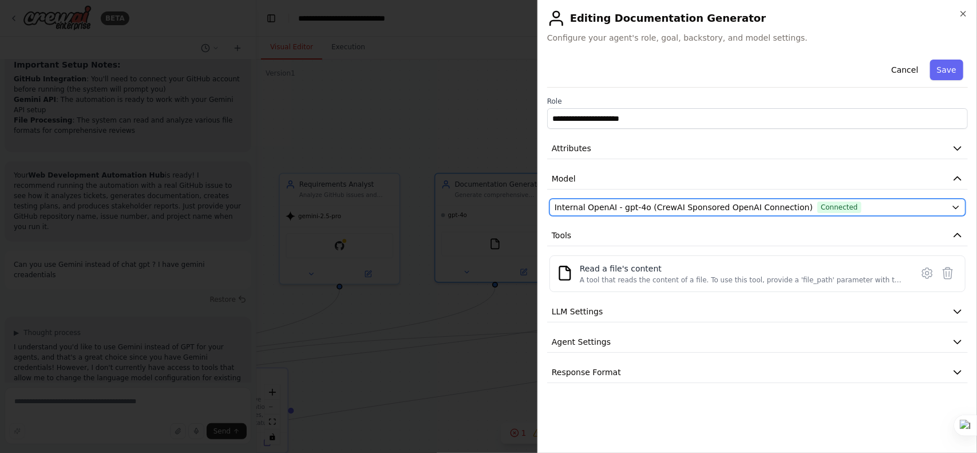
click at [702, 204] on span "Internal OpenAI - gpt-4o (CrewAI Sponsored OpenAI Connection)" at bounding box center [684, 206] width 258 height 11
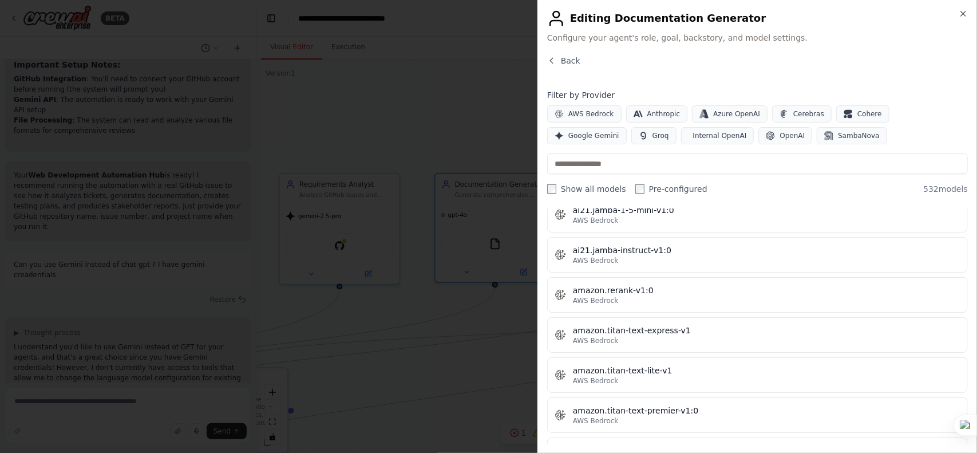
scroll to position [803, 0]
click at [619, 131] on span "Google Gemini" at bounding box center [593, 135] width 51 height 9
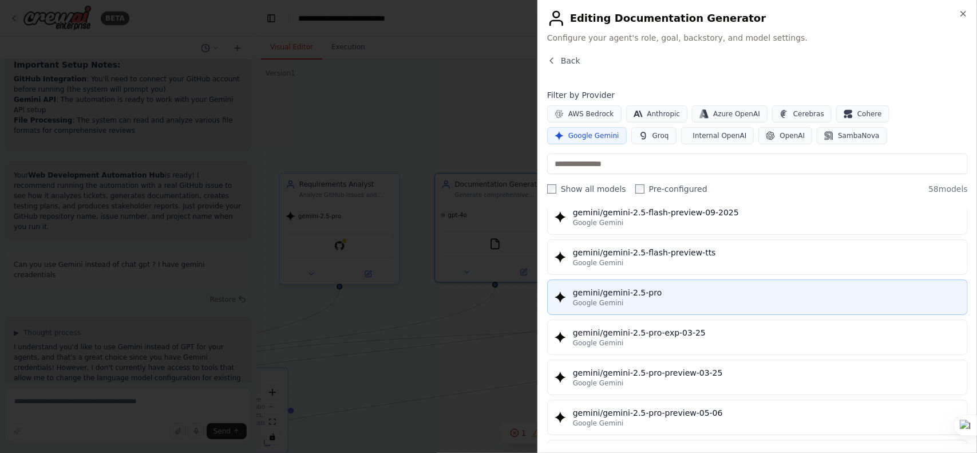
click at [661, 298] on div "Google Gemini" at bounding box center [766, 302] width 387 height 9
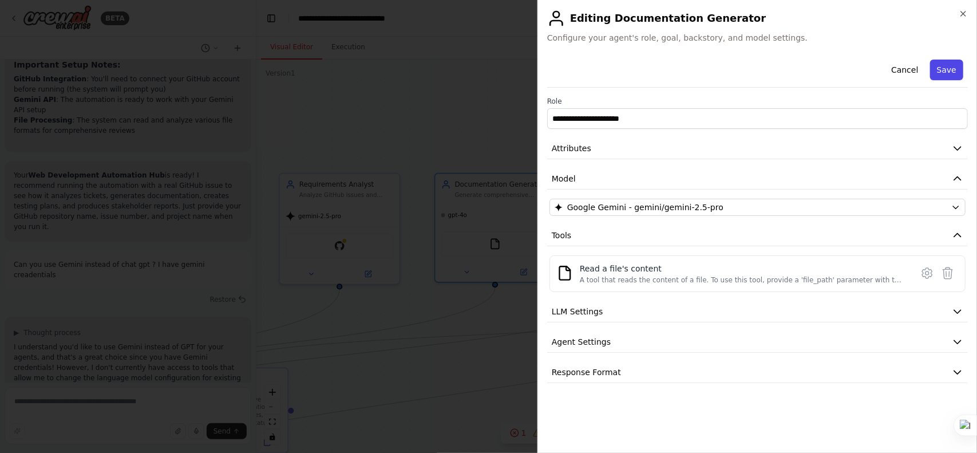
click at [946, 61] on button "Save" at bounding box center [946, 70] width 33 height 21
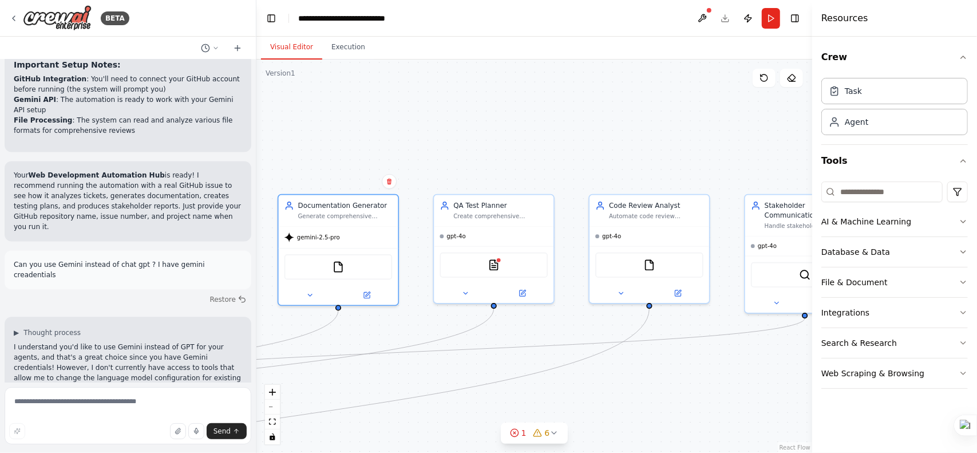
drag, startPoint x: 667, startPoint y: 306, endPoint x: 564, endPoint y: 322, distance: 104.3
click at [564, 322] on div ".deletable-edge-delete-btn { width: 20px; height: 20px; border: 0px solid #ffff…" at bounding box center [534, 256] width 556 height 393
click at [478, 269] on div "TXTSearchTool" at bounding box center [494, 262] width 108 height 25
click at [534, 294] on button at bounding box center [522, 291] width 55 height 11
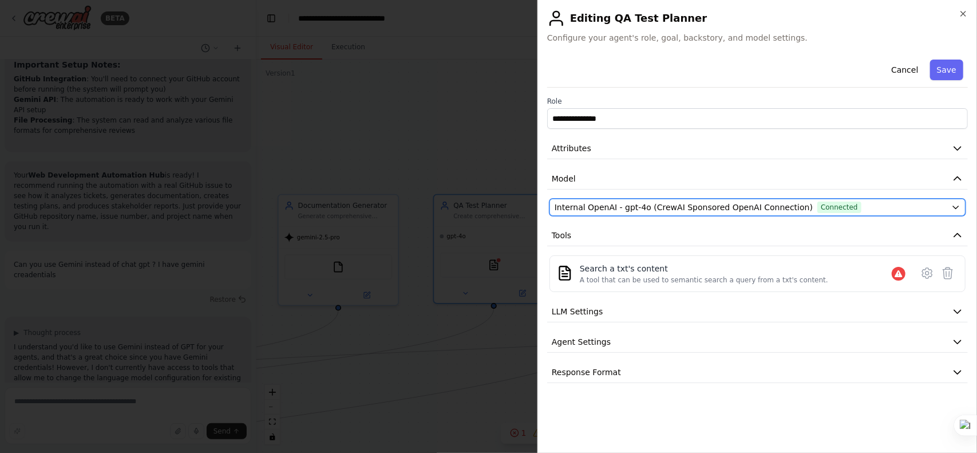
click at [661, 212] on span "Internal OpenAI - gpt-4o (CrewAI Sponsored OpenAI Connection)" at bounding box center [684, 206] width 258 height 11
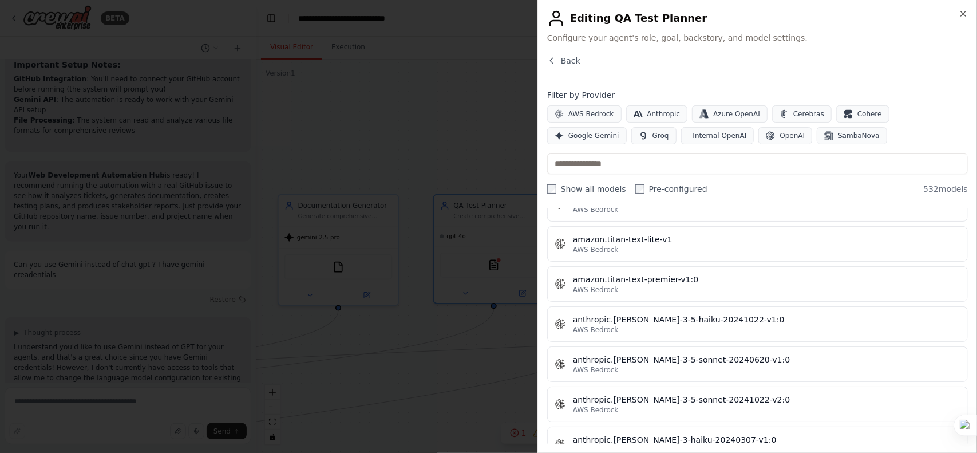
scroll to position [934, 0]
click at [627, 127] on button "Google Gemini" at bounding box center [587, 135] width 80 height 17
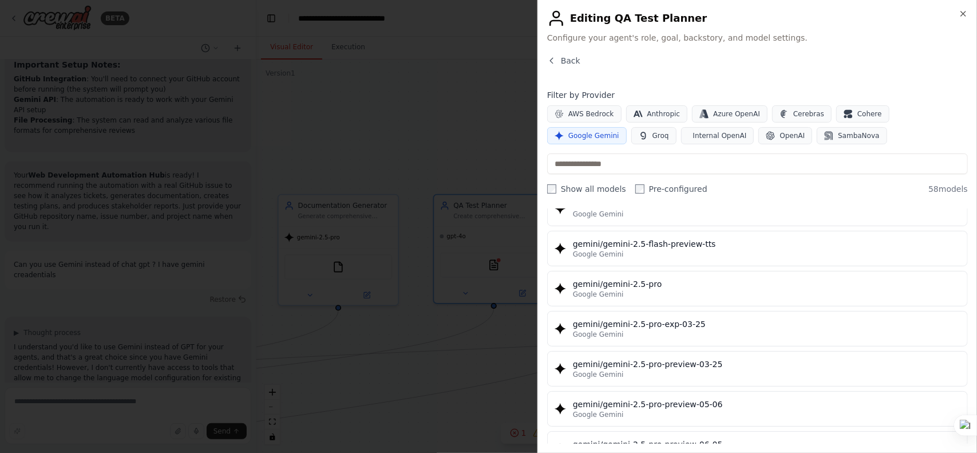
scroll to position [1297, 0]
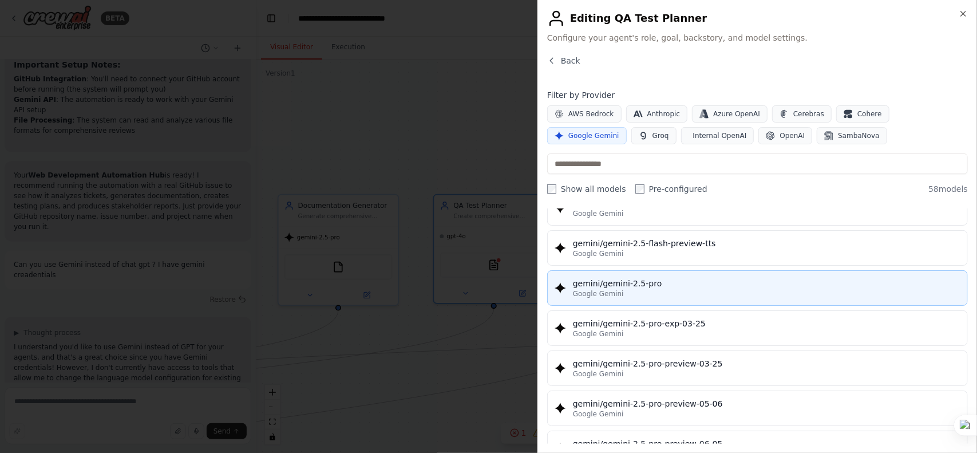
click at [647, 278] on div "gemini/gemini-2.5-pro" at bounding box center [766, 283] width 387 height 11
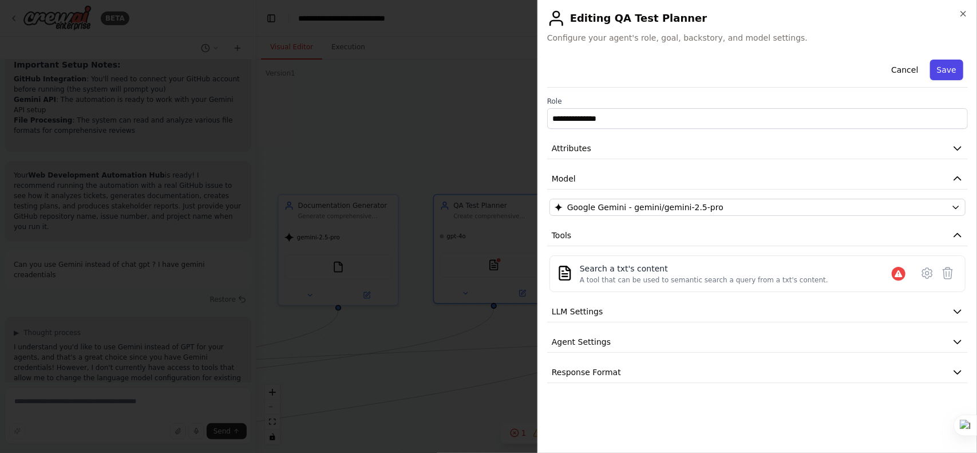
click at [948, 65] on button "Save" at bounding box center [946, 70] width 33 height 21
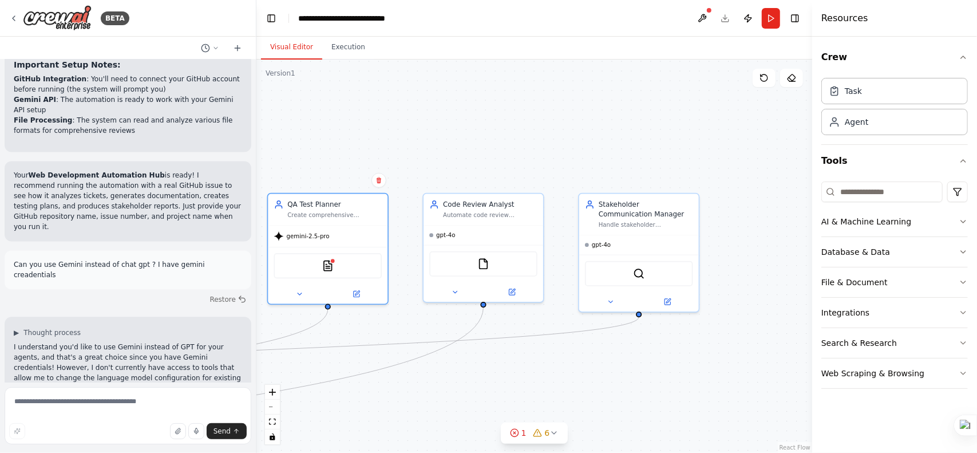
drag, startPoint x: 743, startPoint y: 148, endPoint x: 574, endPoint y: 147, distance: 169.4
click at [574, 147] on div ".deletable-edge-delete-btn { width: 20px; height: 20px; border: 0px solid #ffff…" at bounding box center [534, 256] width 556 height 393
click at [472, 243] on div "FileReadTool" at bounding box center [482, 261] width 120 height 37
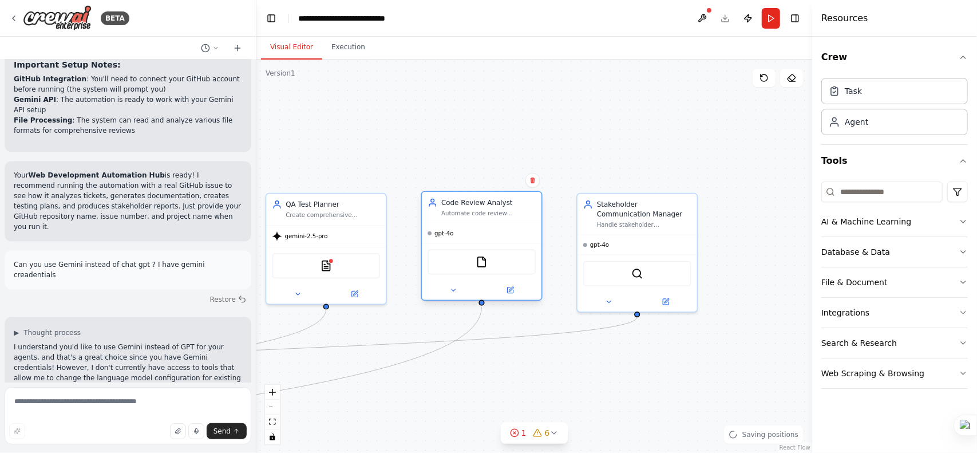
click at [500, 297] on div at bounding box center [482, 289] width 120 height 19
click at [509, 296] on div at bounding box center [482, 289] width 120 height 19
click at [513, 292] on icon at bounding box center [510, 290] width 6 height 6
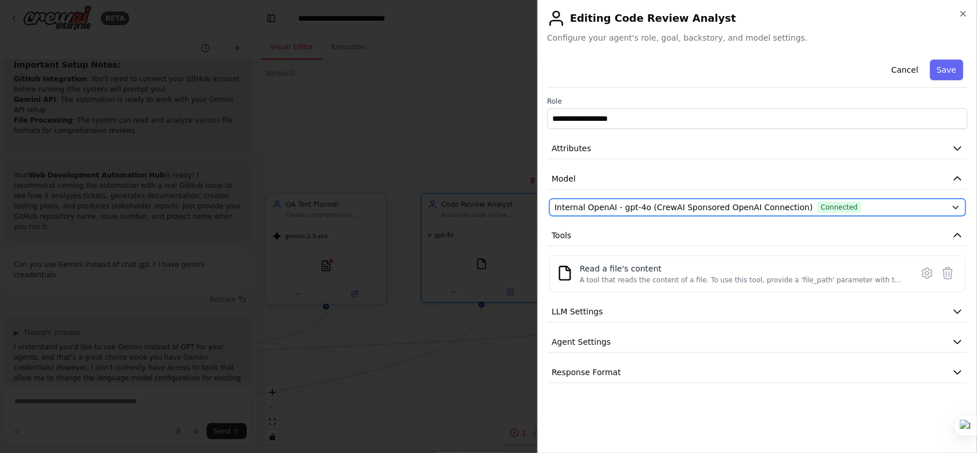
click at [655, 202] on span "Internal OpenAI - gpt-4o (CrewAI Sponsored OpenAI Connection)" at bounding box center [684, 206] width 258 height 11
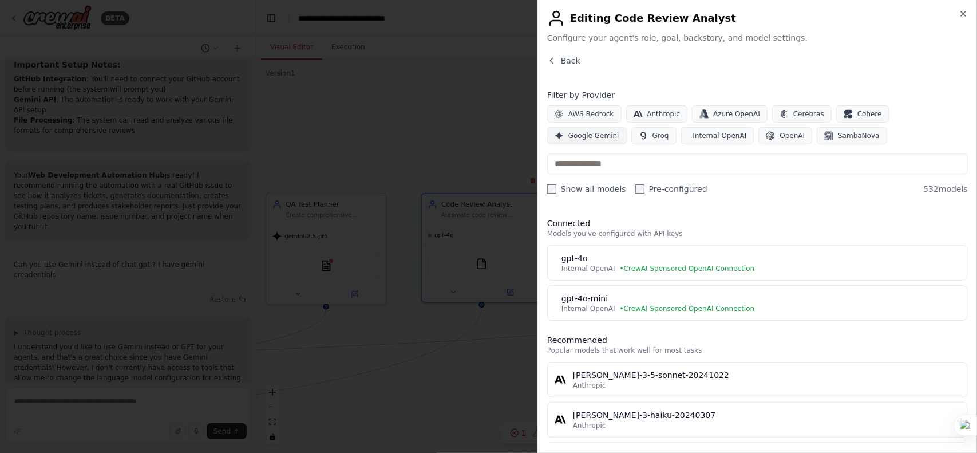
click at [627, 127] on button "Google Gemini" at bounding box center [587, 135] width 80 height 17
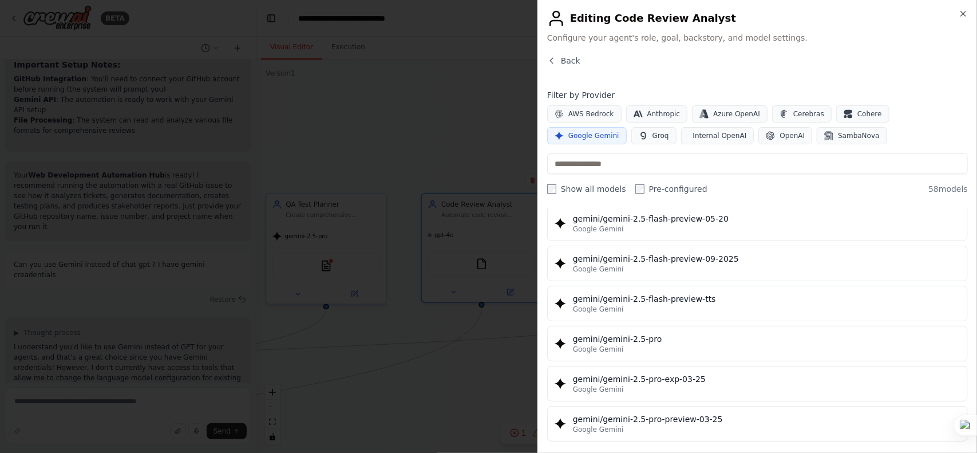
scroll to position [1242, 0]
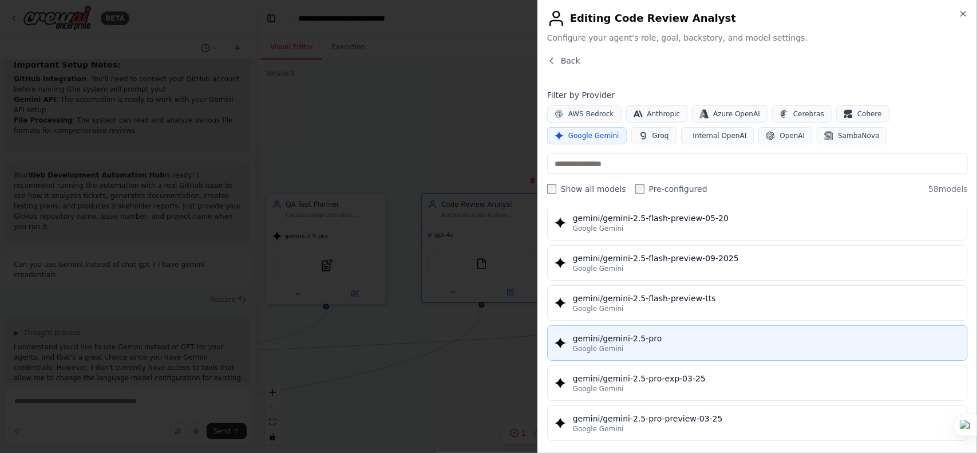
click at [641, 325] on button "gemini/gemini-2.5-pro Google Gemini" at bounding box center [757, 342] width 421 height 35
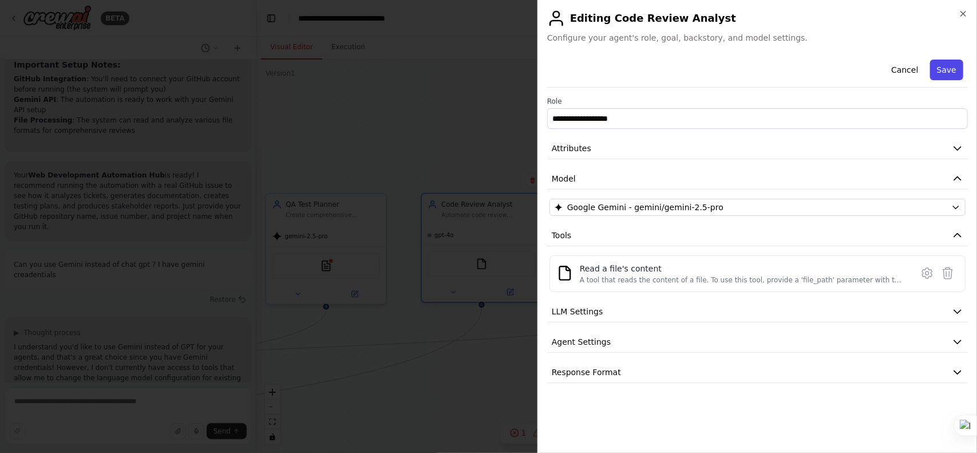
click at [949, 72] on button "Save" at bounding box center [946, 70] width 33 height 21
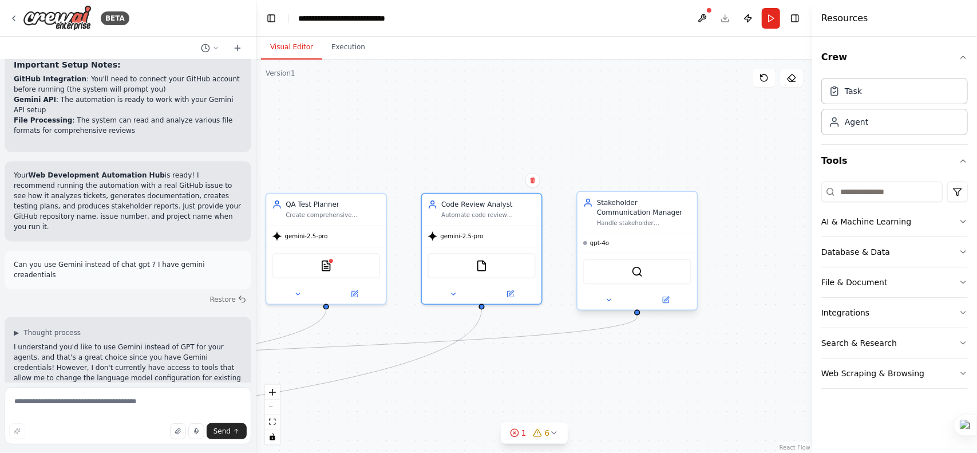
click at [656, 223] on div "Handle stakeholder communication by creating project updates, progress reports,…" at bounding box center [644, 223] width 94 height 8
click at [677, 291] on div at bounding box center [638, 299] width 120 height 19
click at [674, 298] on button at bounding box center [665, 299] width 55 height 11
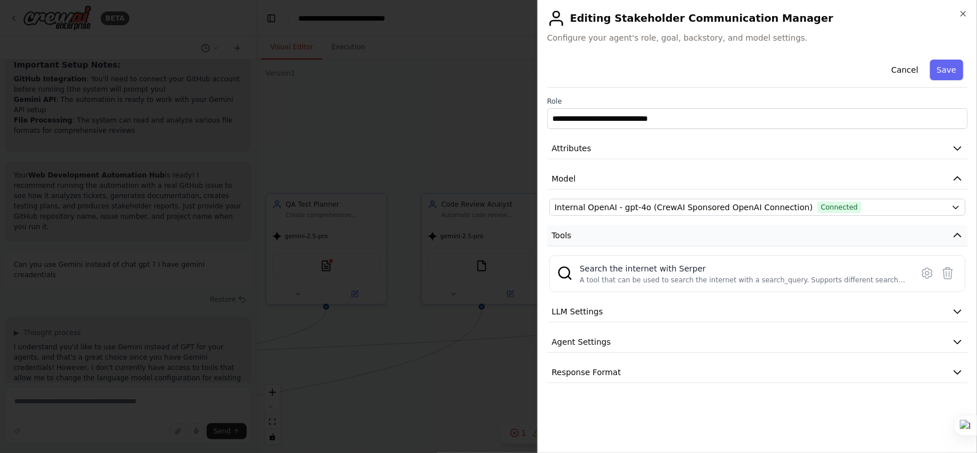
click at [718, 225] on button "Tools" at bounding box center [757, 235] width 421 height 21
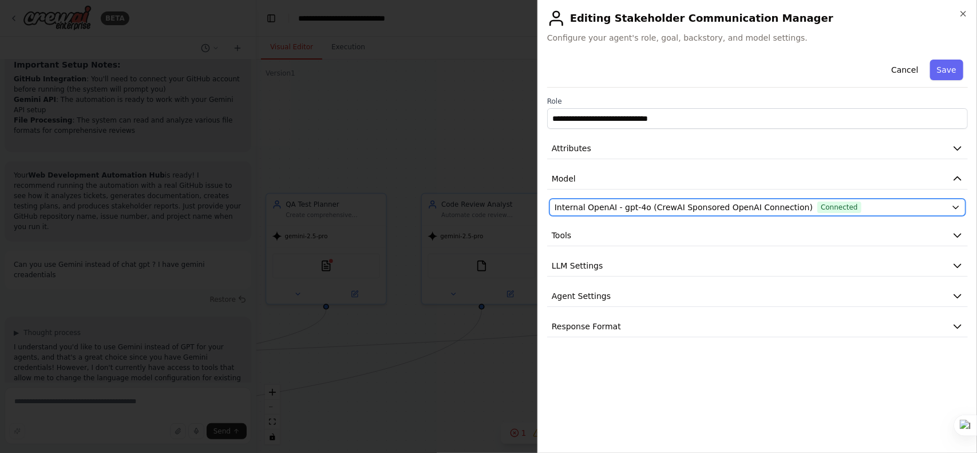
click at [735, 202] on span "Internal OpenAI - gpt-4o (CrewAI Sponsored OpenAI Connection)" at bounding box center [684, 206] width 258 height 11
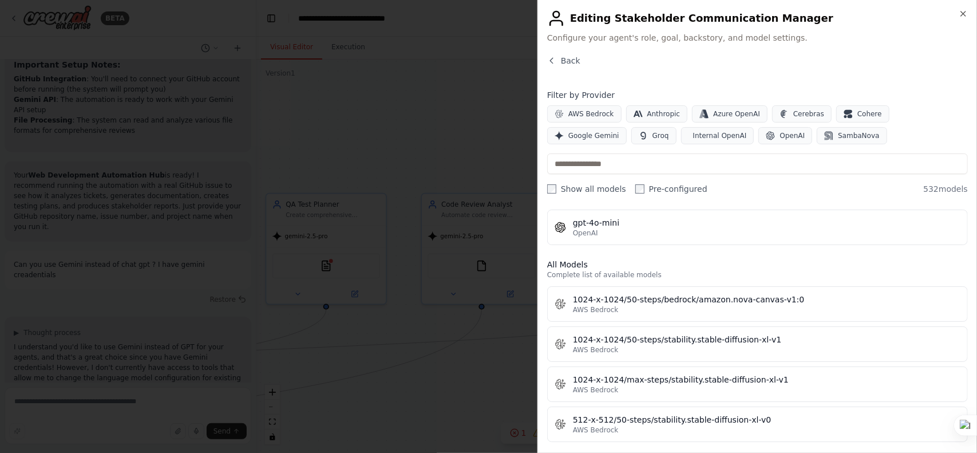
scroll to position [406, 0]
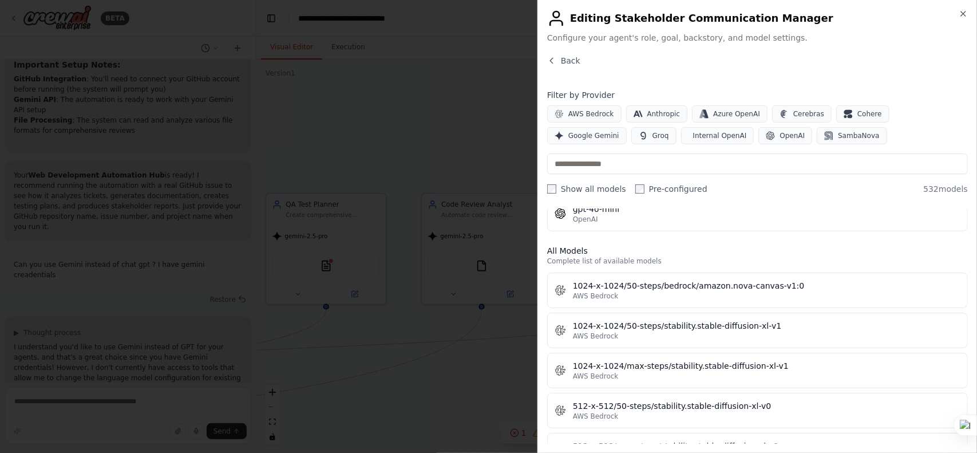
click at [884, 123] on div "AWS Bedrock Anthropic Azure OpenAI Cerebras Cohere Google Gemini Groq Internal …" at bounding box center [757, 124] width 421 height 39
click at [619, 131] on span "Google Gemini" at bounding box center [593, 135] width 51 height 9
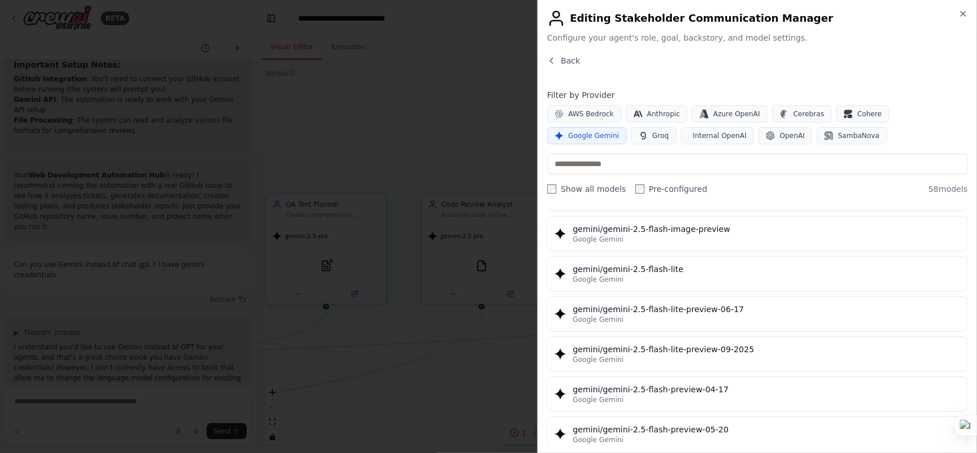
scroll to position [1215, 0]
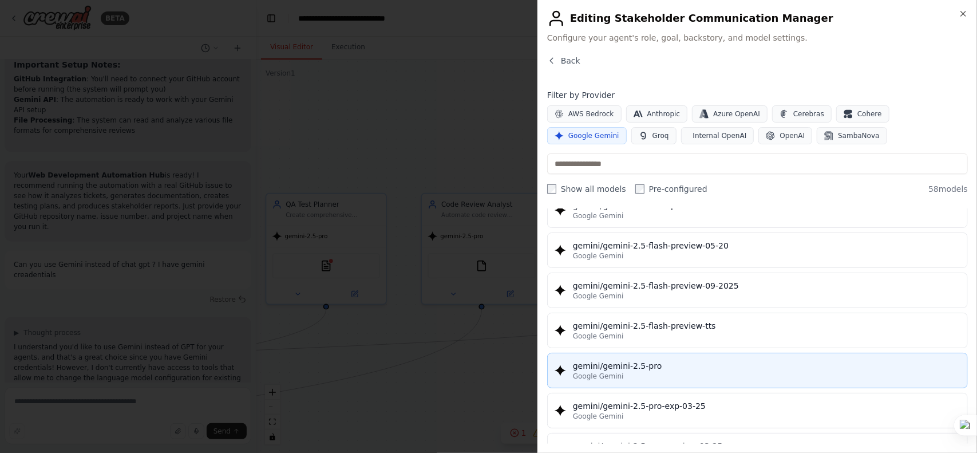
click at [658, 371] on div "Google Gemini" at bounding box center [766, 375] width 387 height 9
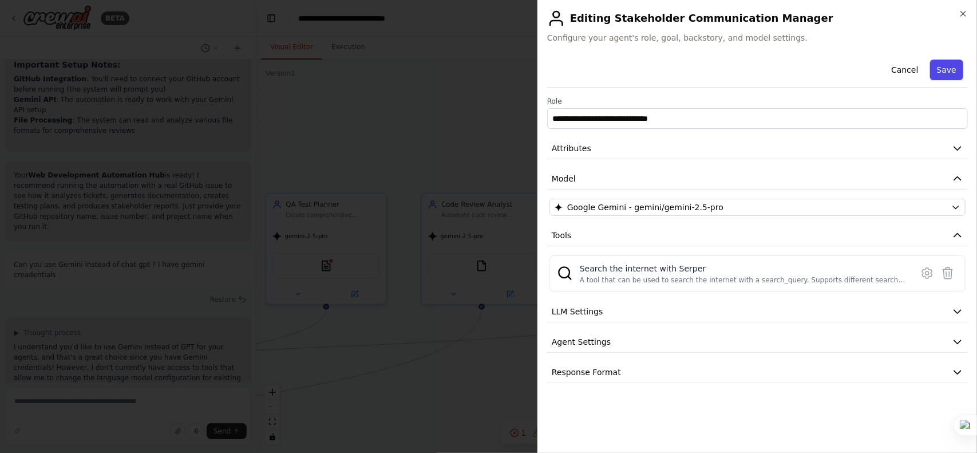
click at [958, 65] on button "Save" at bounding box center [946, 70] width 33 height 21
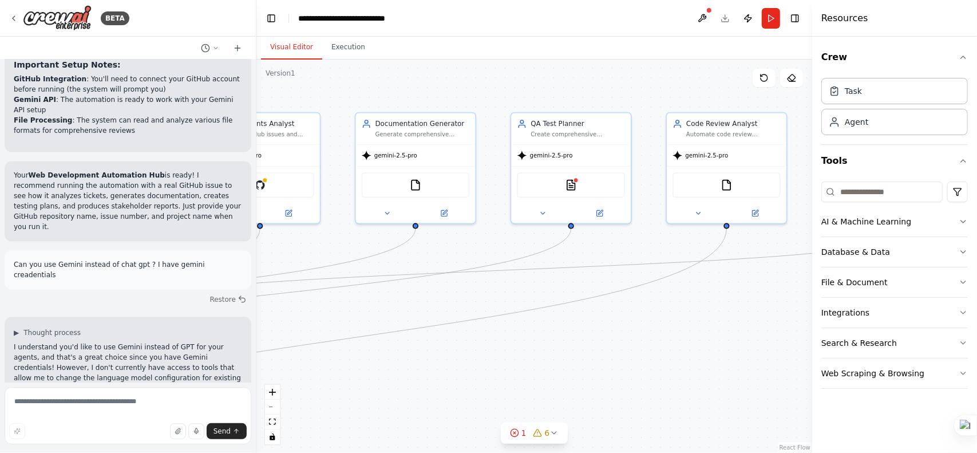
drag, startPoint x: 643, startPoint y: 117, endPoint x: 804, endPoint y: 66, distance: 168.3
click at [806, 67] on div ".deletable-edge-delete-btn { width: 20px; height: 20px; border: 0px solid #ffff…" at bounding box center [534, 256] width 556 height 393
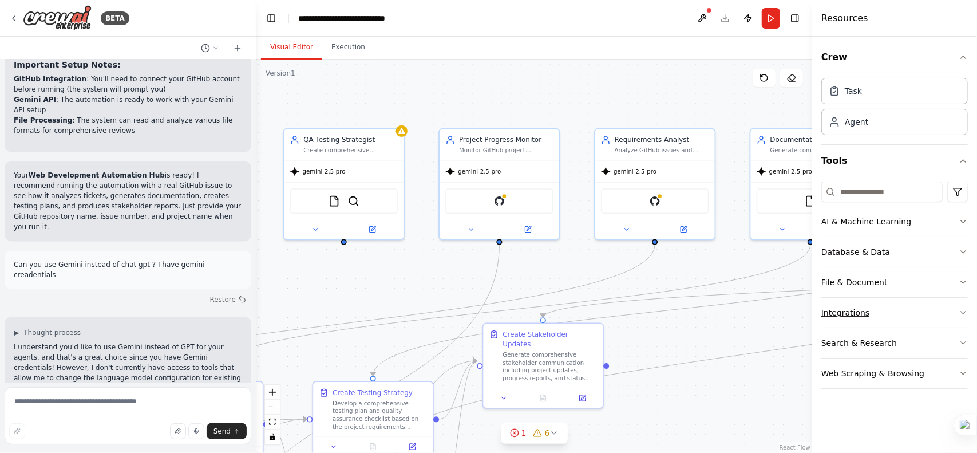
drag, startPoint x: 569, startPoint y: 295, endPoint x: 896, endPoint y: 317, distance: 327.5
click at [896, 317] on div "BETA Objet : Demande de création d'une équipe de développement web complète pou…" at bounding box center [488, 226] width 977 height 453
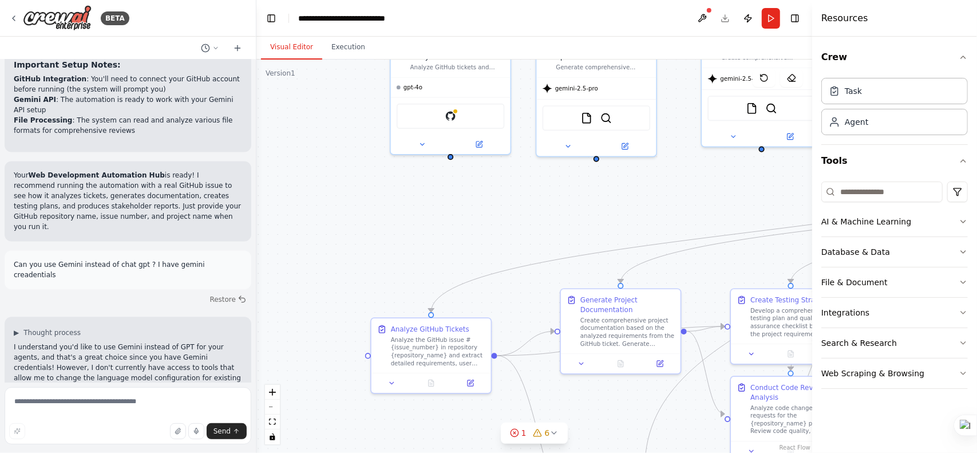
drag, startPoint x: 405, startPoint y: 294, endPoint x: 824, endPoint y: 201, distance: 429.1
click at [824, 201] on div "BETA Objet : Demande de création d'une équipe de développement web complète pou…" at bounding box center [488, 226] width 977 height 453
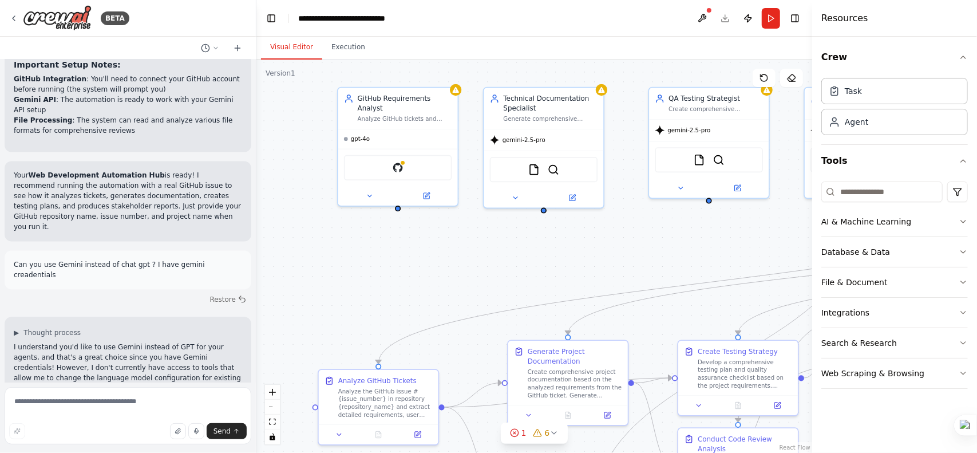
drag, startPoint x: 545, startPoint y: 199, endPoint x: 492, endPoint y: 250, distance: 73.7
click at [492, 250] on div ".deletable-edge-delete-btn { width: 20px; height: 20px; border: 0px solid #ffff…" at bounding box center [534, 256] width 556 height 393
click at [403, 127] on div "gpt-4o" at bounding box center [398, 136] width 120 height 19
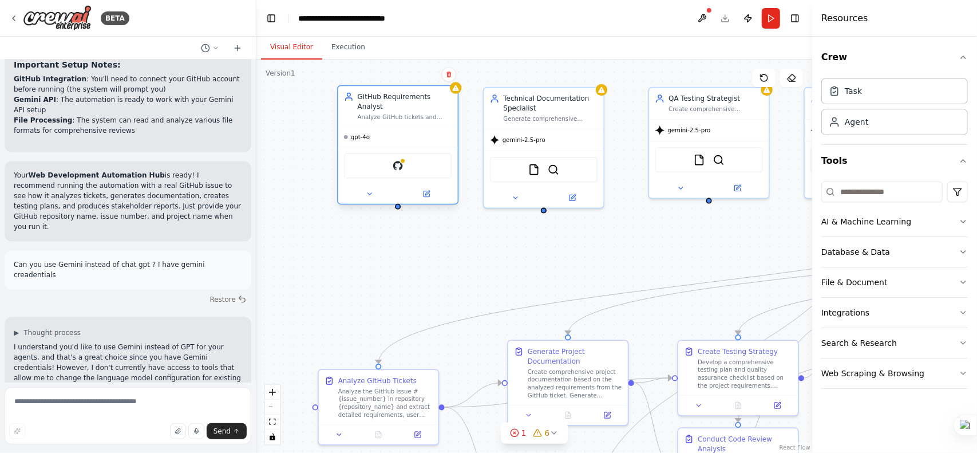
click at [414, 158] on div "GitHub" at bounding box center [398, 165] width 108 height 25
click at [429, 190] on icon at bounding box center [426, 194] width 8 height 8
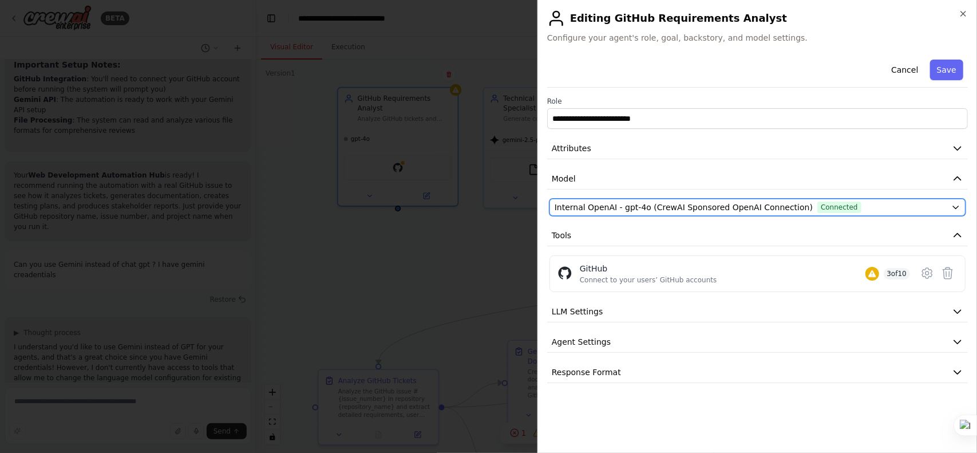
click at [707, 209] on span "Internal OpenAI - gpt-4o (CrewAI Sponsored OpenAI Connection)" at bounding box center [684, 206] width 258 height 11
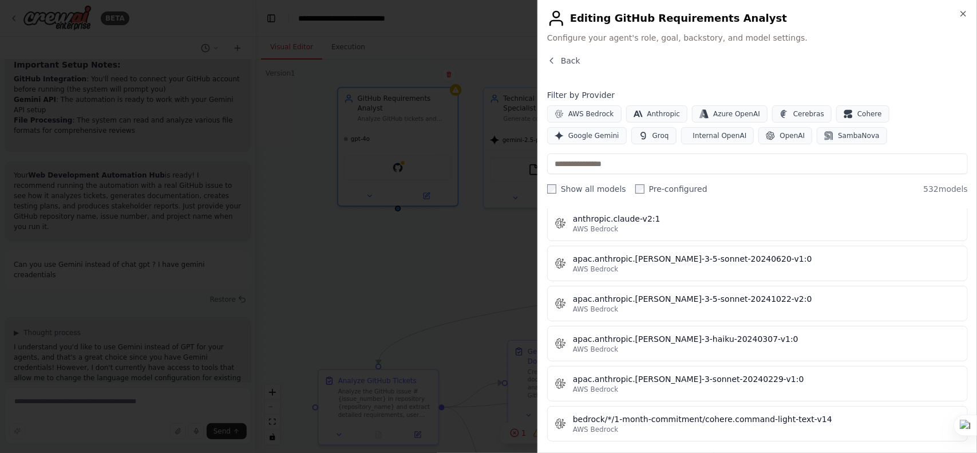
click at [905, 102] on div "Filter by Provider AWS Bedrock Anthropic Azure OpenAI Cerebras Cohere Google Ge…" at bounding box center [757, 116] width 421 height 55
click at [619, 131] on span "Google Gemini" at bounding box center [593, 135] width 51 height 9
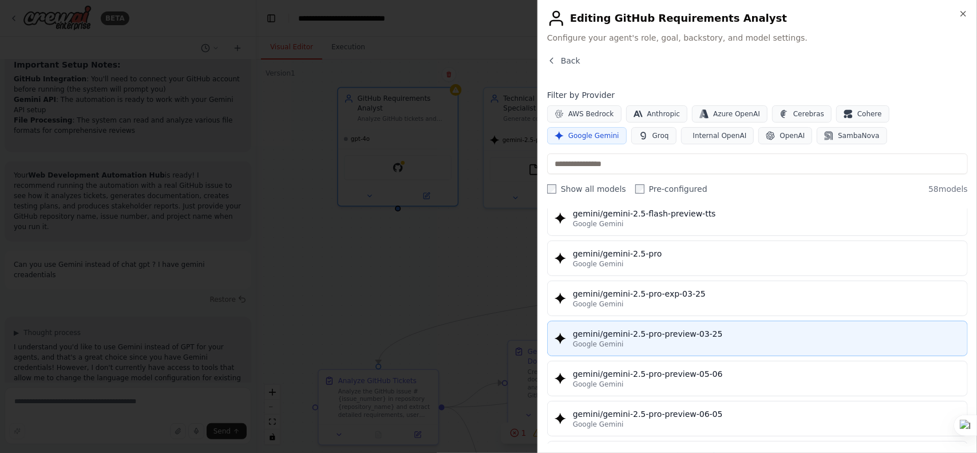
scroll to position [1326, 0]
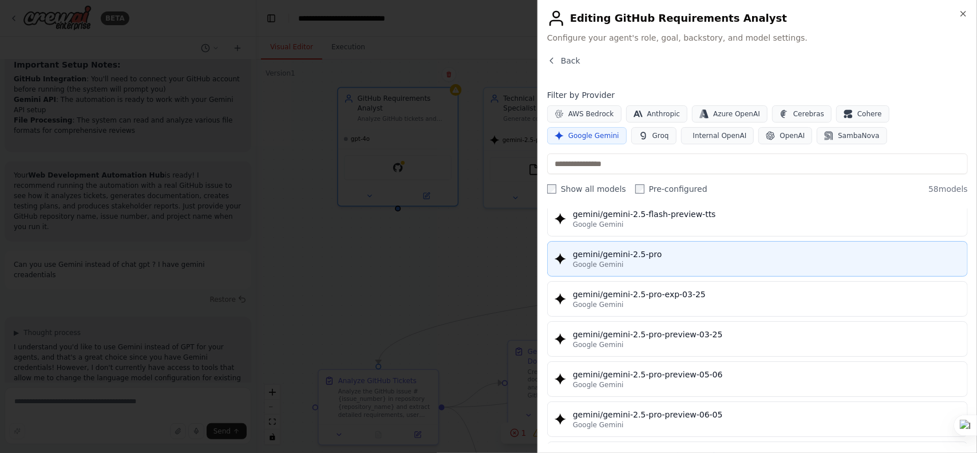
click at [667, 260] on div "Google Gemini" at bounding box center [766, 264] width 387 height 9
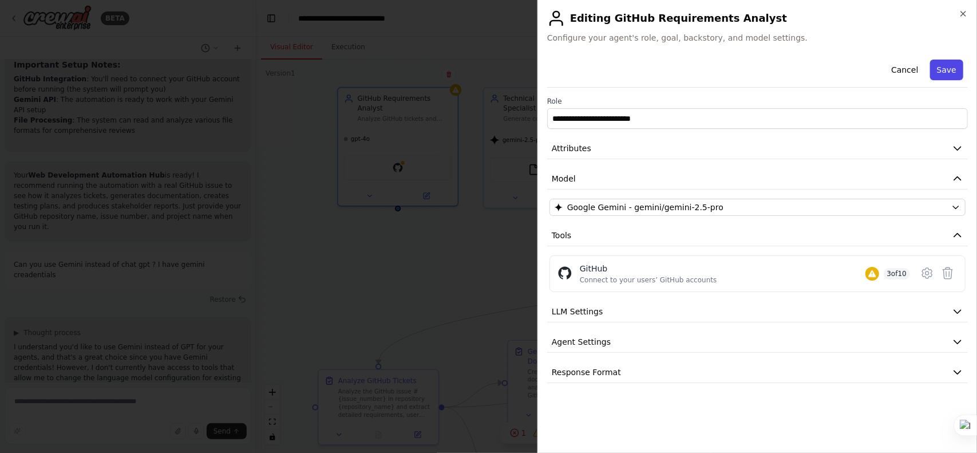
click at [956, 64] on button "Save" at bounding box center [946, 70] width 33 height 21
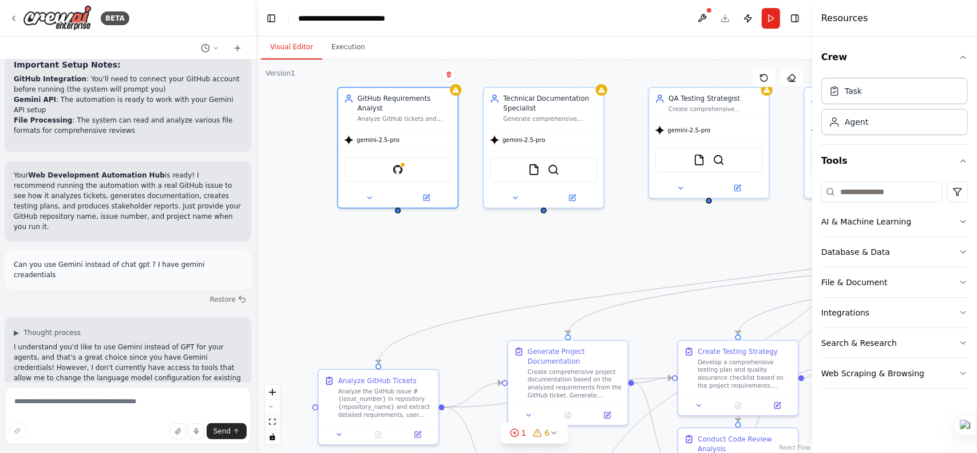
click at [706, 11] on div at bounding box center [709, 10] width 7 height 7
click at [776, 20] on button "Run" at bounding box center [771, 18] width 18 height 21
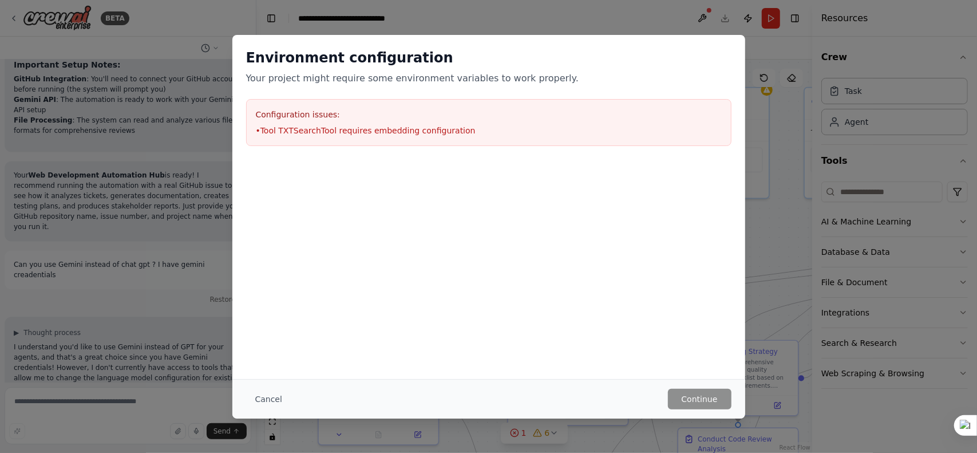
click at [334, 125] on li "• Tool TXTSearchTool requires embedding configuration" at bounding box center [489, 130] width 466 height 11
copy li "• Tool TXTSearchTool requires embedding configuration"
click at [279, 394] on button "Cancel" at bounding box center [268, 399] width 45 height 21
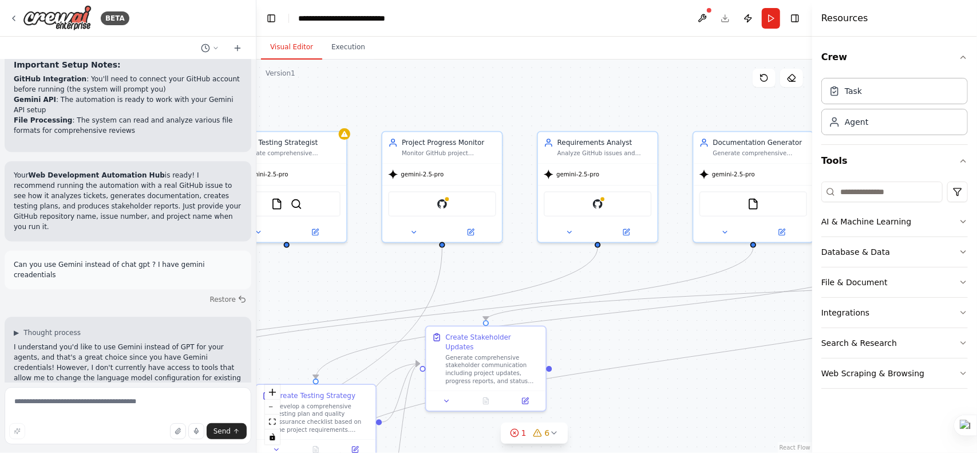
drag, startPoint x: 493, startPoint y: 297, endPoint x: 71, endPoint y: 341, distance: 424.7
click at [71, 341] on div "BETA Objet : Demande de création d'une équipe de développement web complète pou…" at bounding box center [488, 226] width 977 height 453
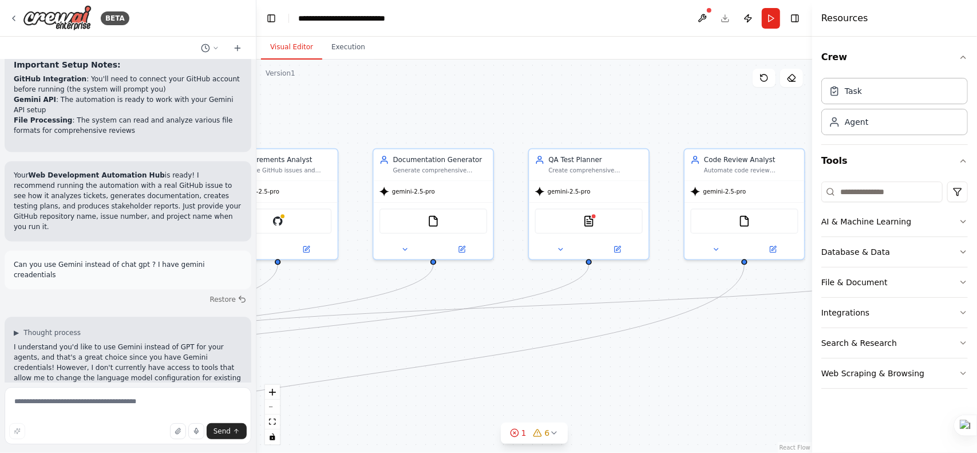
drag, startPoint x: 611, startPoint y: 286, endPoint x: 291, endPoint y: 303, distance: 320.4
click at [291, 303] on div ".deletable-edge-delete-btn { width: 20px; height: 20px; border: 0px solid #ffff…" at bounding box center [534, 256] width 556 height 393
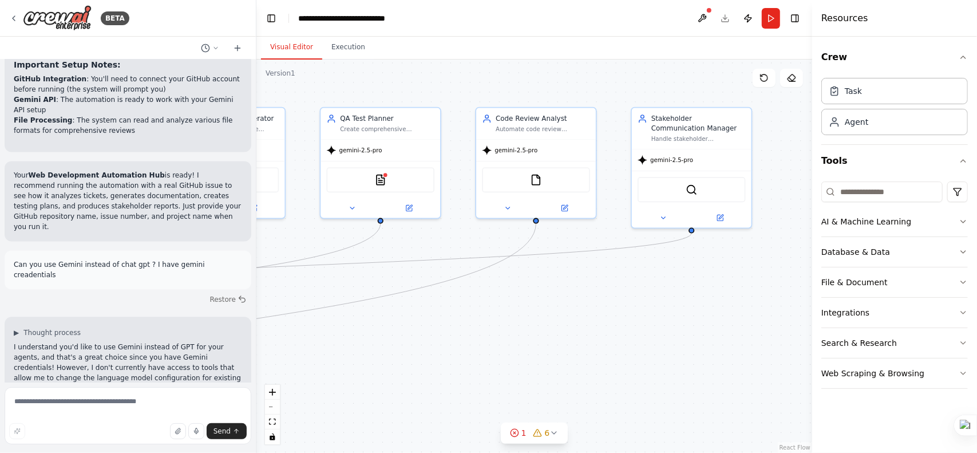
drag, startPoint x: 667, startPoint y: 309, endPoint x: 459, endPoint y: 267, distance: 212.4
click at [459, 267] on div ".deletable-edge-delete-btn { width: 20px; height: 20px; border: 0px solid #ffff…" at bounding box center [534, 256] width 556 height 393
click at [405, 201] on button at bounding box center [409, 205] width 55 height 11
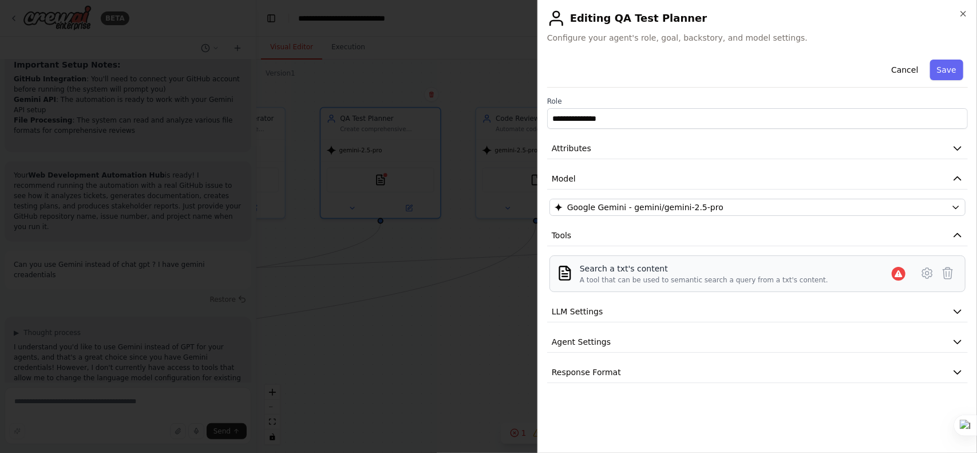
click at [714, 269] on div "Search a txt's content" at bounding box center [704, 268] width 248 height 11
click at [710, 276] on div "A tool that can be used to semantic search a query from a txt's content." at bounding box center [704, 279] width 248 height 9
click at [624, 264] on div "Search a txt's content" at bounding box center [704, 268] width 248 height 11
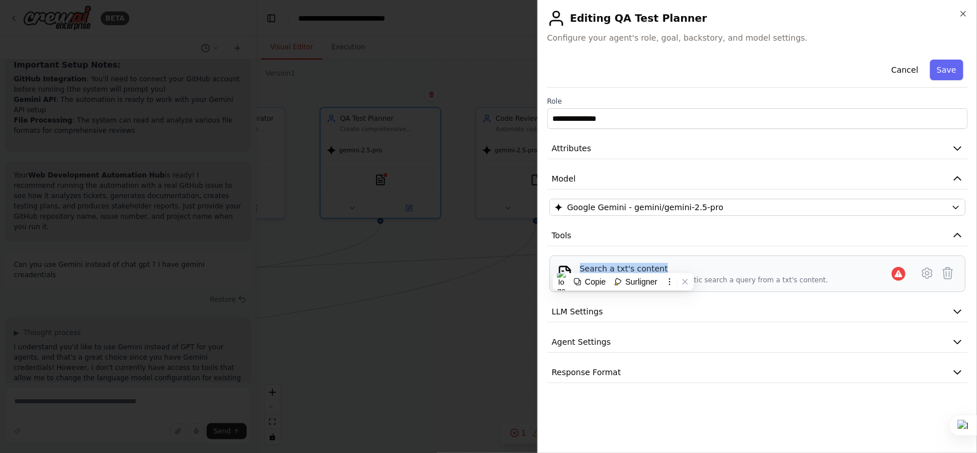
click at [624, 264] on div "Search a txt's content" at bounding box center [704, 268] width 248 height 11
click at [932, 275] on icon at bounding box center [927, 273] width 14 height 14
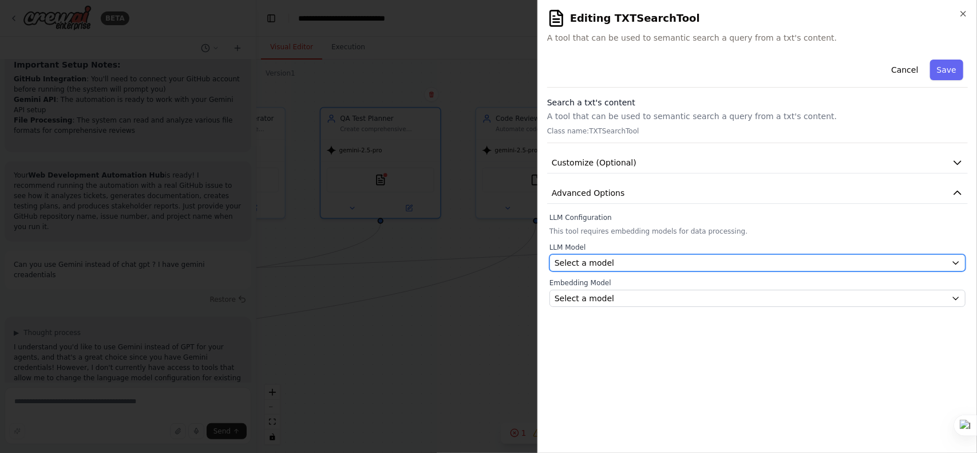
click at [715, 254] on button "Select a model" at bounding box center [757, 262] width 416 height 17
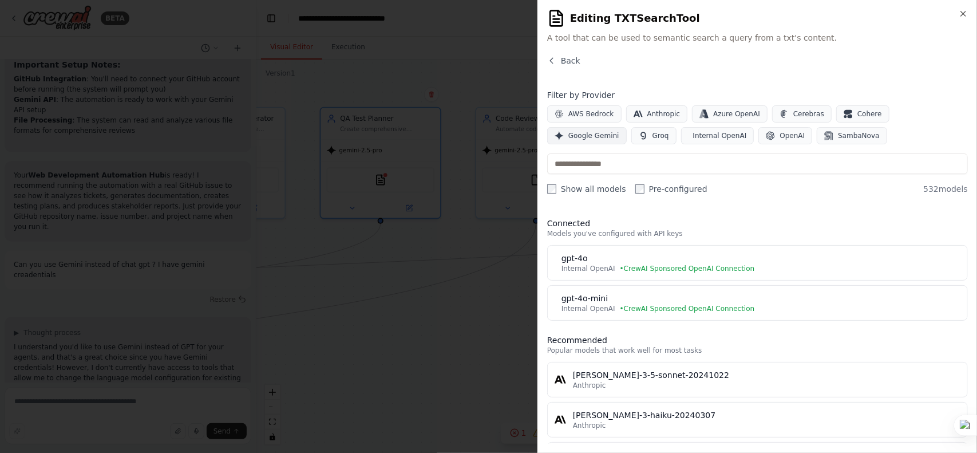
click at [619, 131] on span "Google Gemini" at bounding box center [593, 135] width 51 height 9
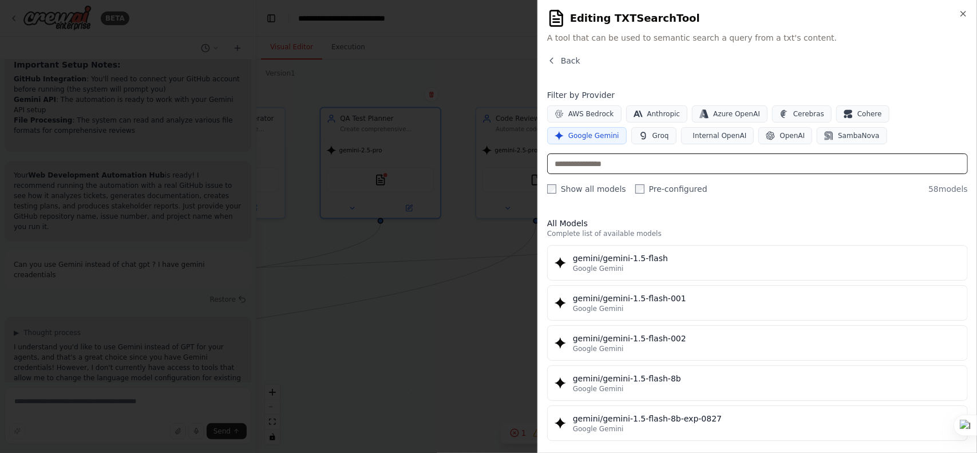
click at [642, 159] on input "text" at bounding box center [757, 163] width 421 height 21
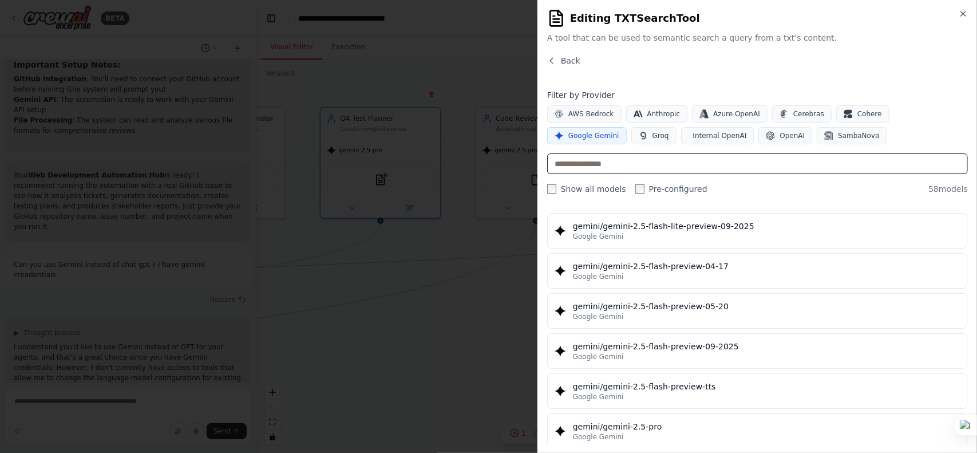
scroll to position [1212, 0]
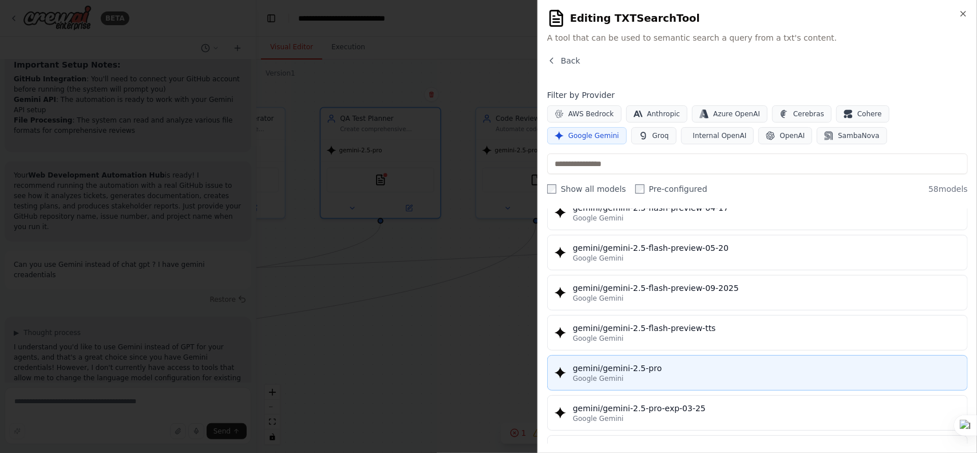
click at [659, 362] on div "gemini/gemini-2.5-pro" at bounding box center [766, 367] width 387 height 11
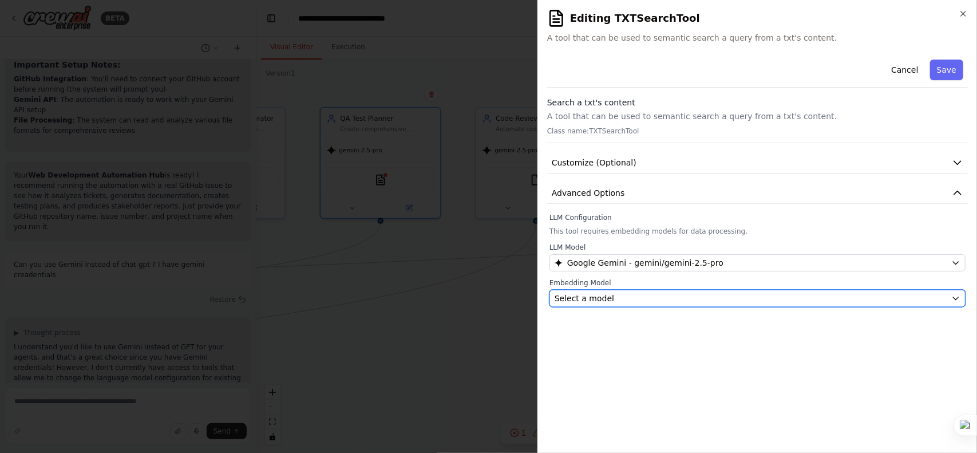
click at [630, 300] on div "Select a model" at bounding box center [751, 297] width 392 height 11
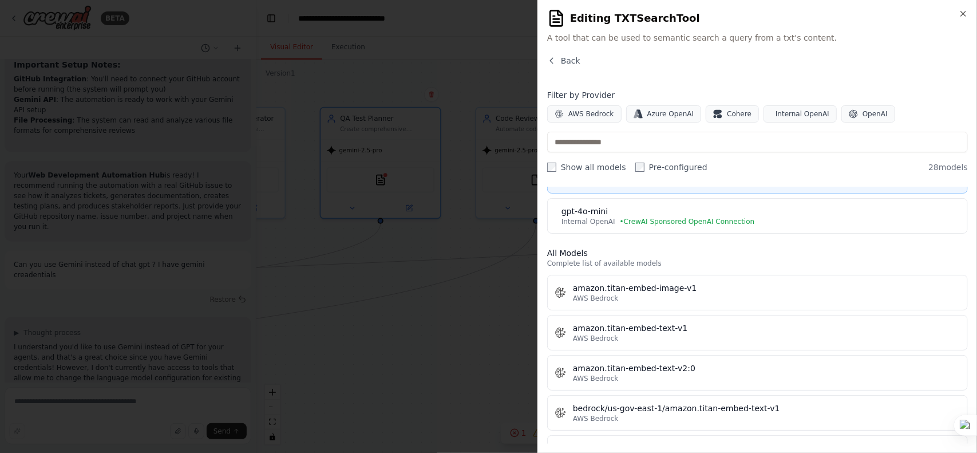
scroll to position [0, 0]
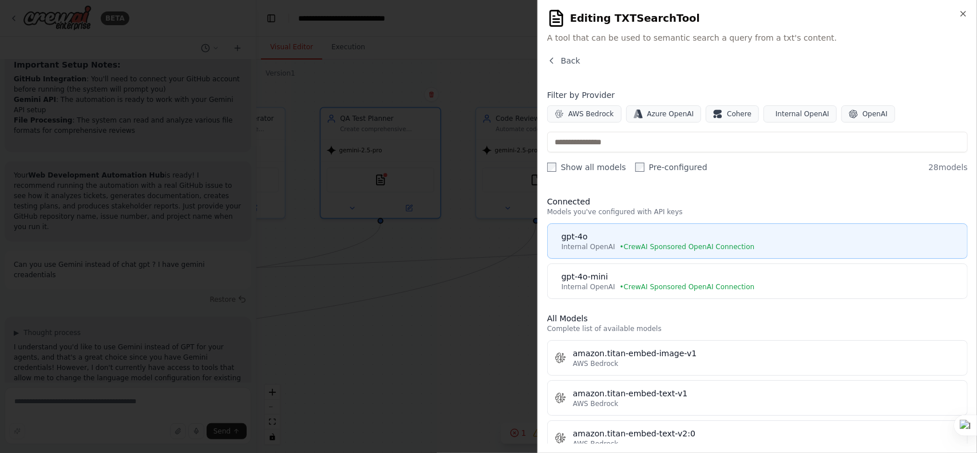
click at [599, 251] on button "gpt-4o Internal OpenAI • CrewAI Sponsored OpenAI Connection" at bounding box center [757, 240] width 421 height 35
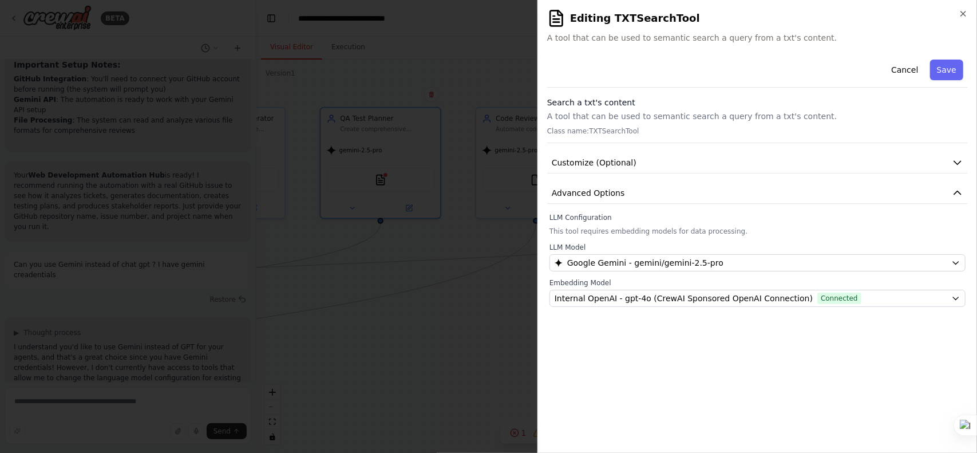
click at [781, 305] on div "**********" at bounding box center [757, 249] width 421 height 389
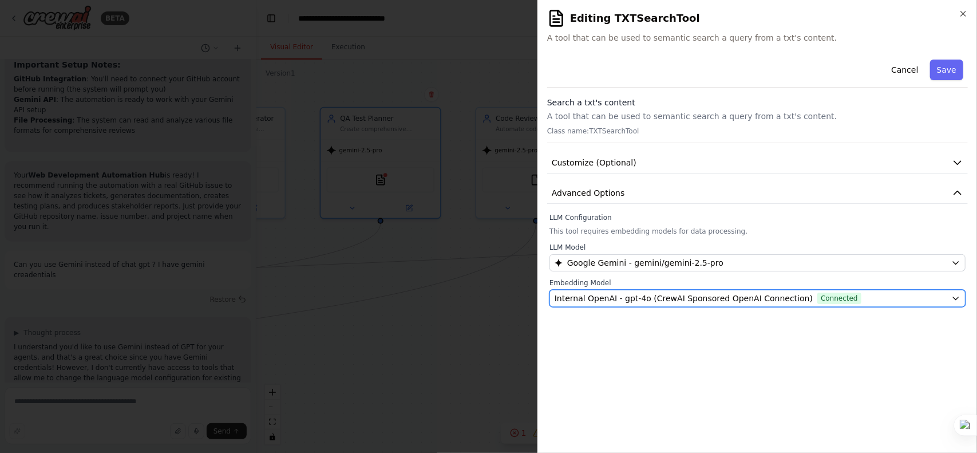
click at [777, 300] on span "Internal OpenAI - gpt-4o (CrewAI Sponsored OpenAI Connection)" at bounding box center [684, 297] width 258 height 11
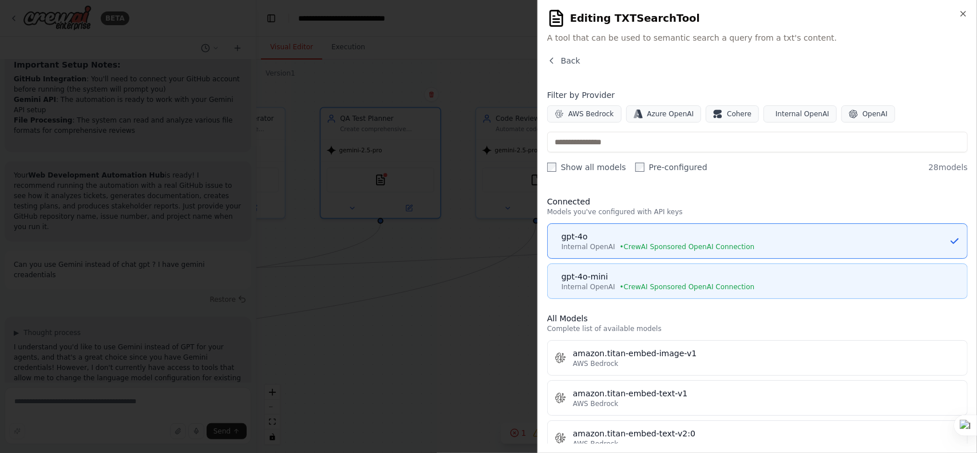
click at [733, 278] on div "gpt-4o-mini" at bounding box center [761, 276] width 399 height 11
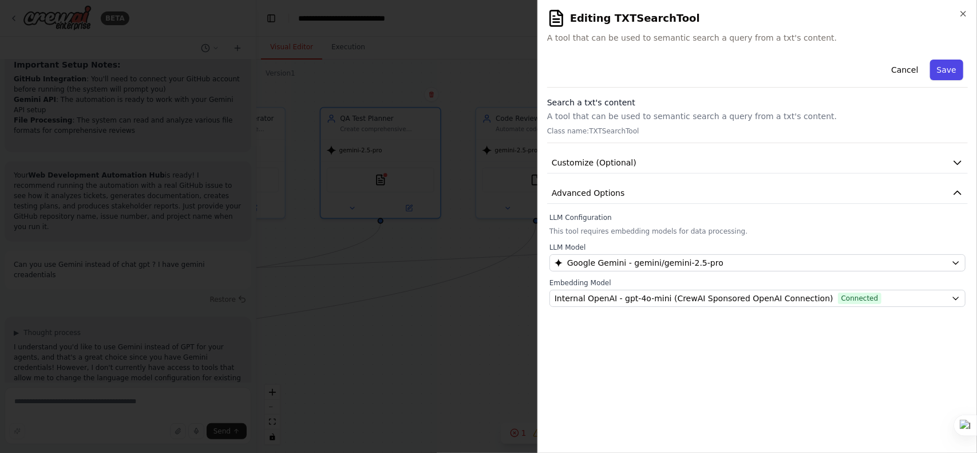
click at [951, 64] on button "Save" at bounding box center [946, 70] width 33 height 21
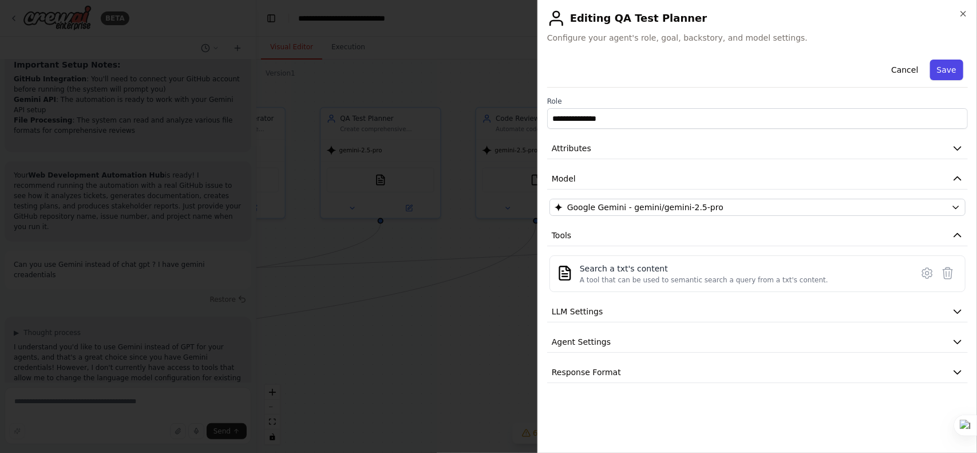
click at [947, 74] on button "Save" at bounding box center [946, 70] width 33 height 21
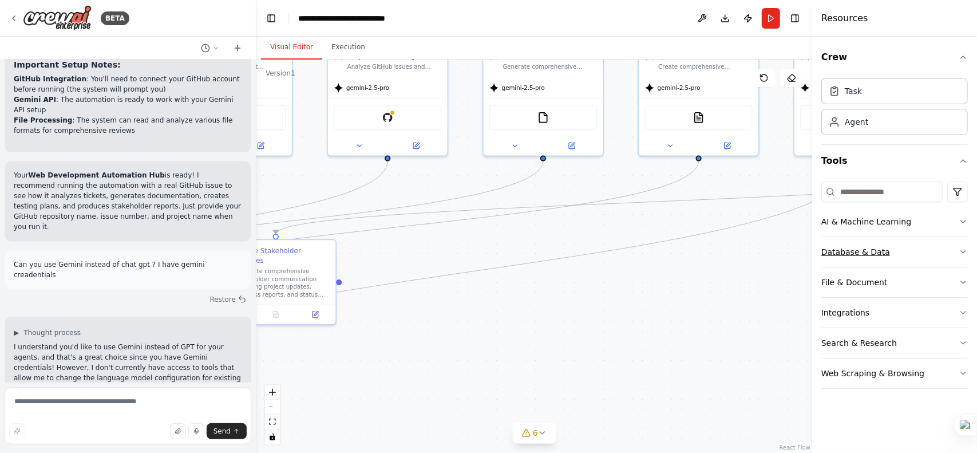
drag, startPoint x: 559, startPoint y: 300, endPoint x: 877, endPoint y: 238, distance: 324.3
click at [877, 238] on div "BETA Objet : Demande de création d'une équipe de développement web complète pou…" at bounding box center [488, 226] width 977 height 453
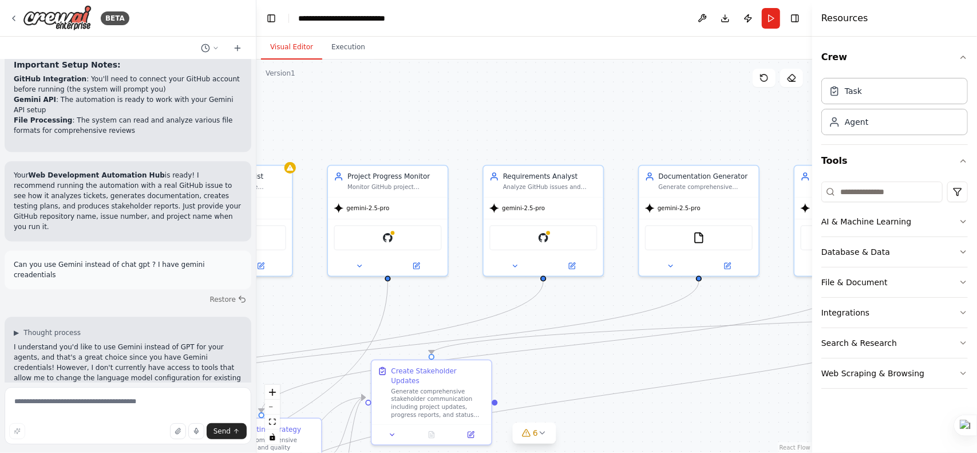
drag, startPoint x: 578, startPoint y: 243, endPoint x: 733, endPoint y: 363, distance: 196.7
click at [733, 363] on div ".deletable-edge-delete-btn { width: 20px; height: 20px; border: 0px solid #ffff…" at bounding box center [534, 256] width 556 height 393
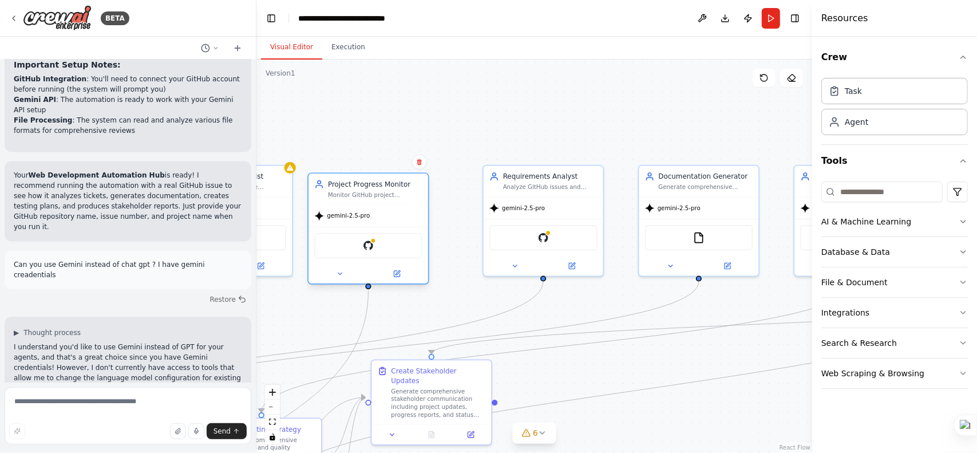
drag, startPoint x: 399, startPoint y: 273, endPoint x: 394, endPoint y: 282, distance: 10.5
click at [394, 282] on div at bounding box center [369, 273] width 120 height 19
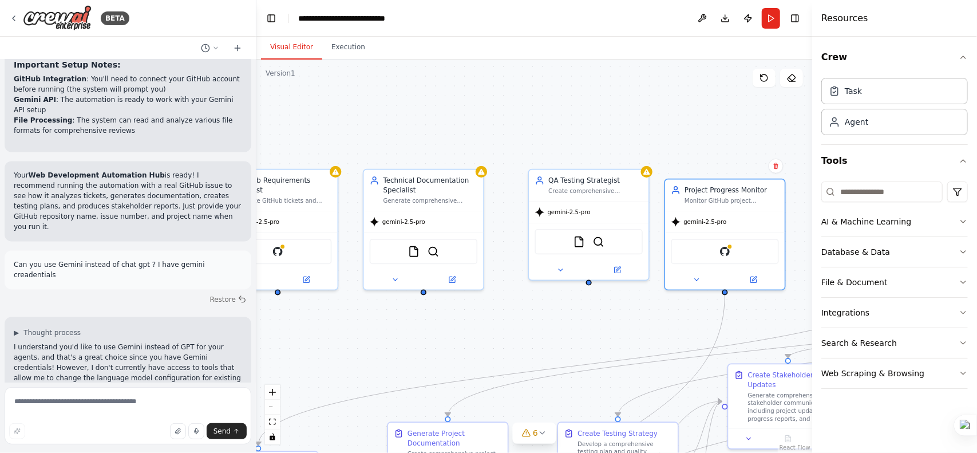
drag, startPoint x: 286, startPoint y: 309, endPoint x: 643, endPoint y: 313, distance: 356.6
click at [643, 313] on div ".deletable-edge-delete-btn { width: 20px; height: 20px; border: 0px solid #ffff…" at bounding box center [534, 256] width 556 height 393
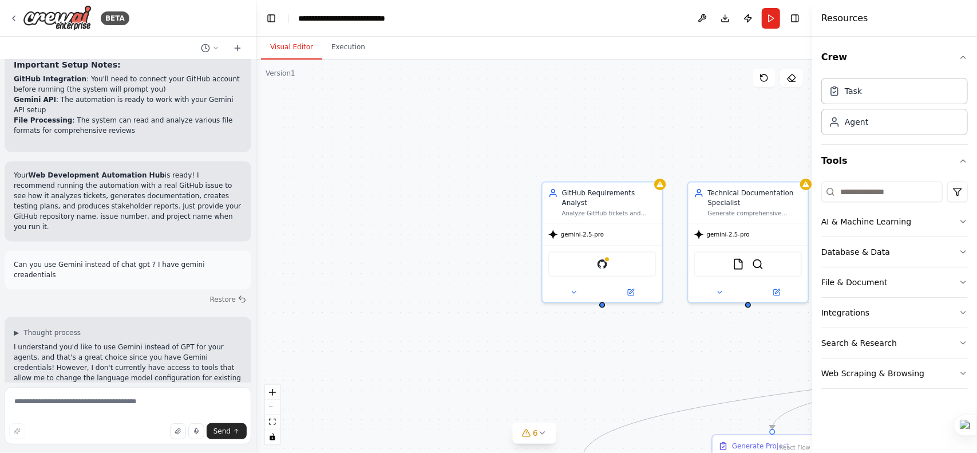
drag, startPoint x: 337, startPoint y: 359, endPoint x: 655, endPoint y: 369, distance: 318.4
click at [661, 371] on div ".deletable-edge-delete-btn { width: 20px; height: 20px; border: 0px solid #ffff…" at bounding box center [534, 256] width 556 height 393
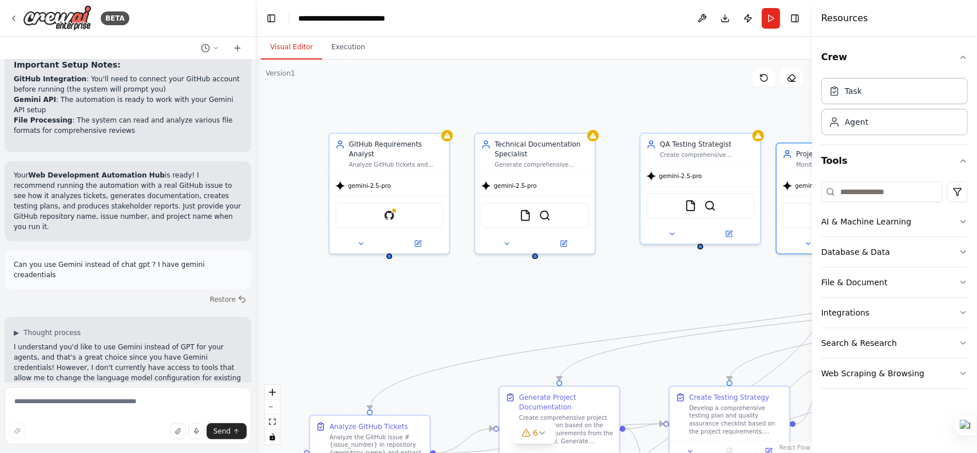
drag, startPoint x: 636, startPoint y: 359, endPoint x: 428, endPoint y: 312, distance: 213.6
click at [428, 312] on div ".deletable-edge-delete-btn { width: 20px; height: 20px; border: 0px solid #ffff…" at bounding box center [534, 256] width 556 height 393
click at [387, 159] on div "GitHub Requirements Analyst Analyze GitHub tickets and issues to extract clear …" at bounding box center [390, 152] width 120 height 41
click at [399, 183] on div "gemini-2.5-pro" at bounding box center [390, 183] width 120 height 21
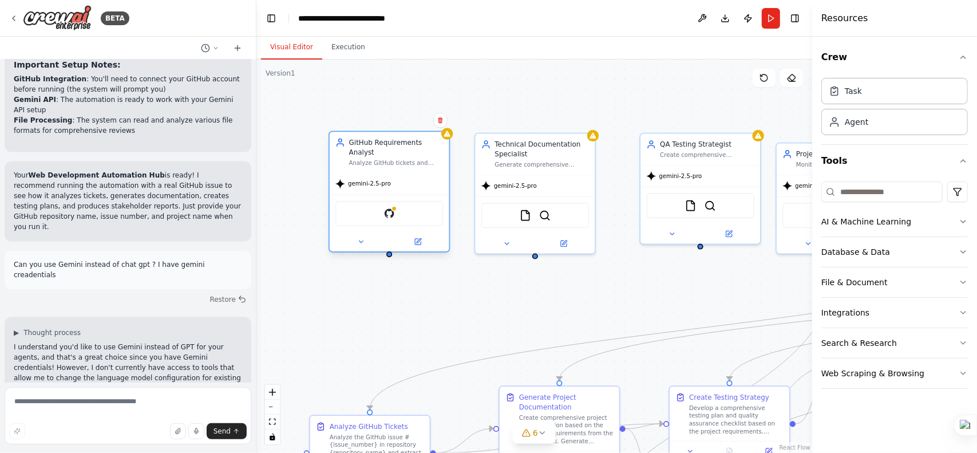
click at [399, 183] on div "gemini-2.5-pro" at bounding box center [390, 183] width 120 height 21
click at [363, 236] on button at bounding box center [361, 241] width 55 height 11
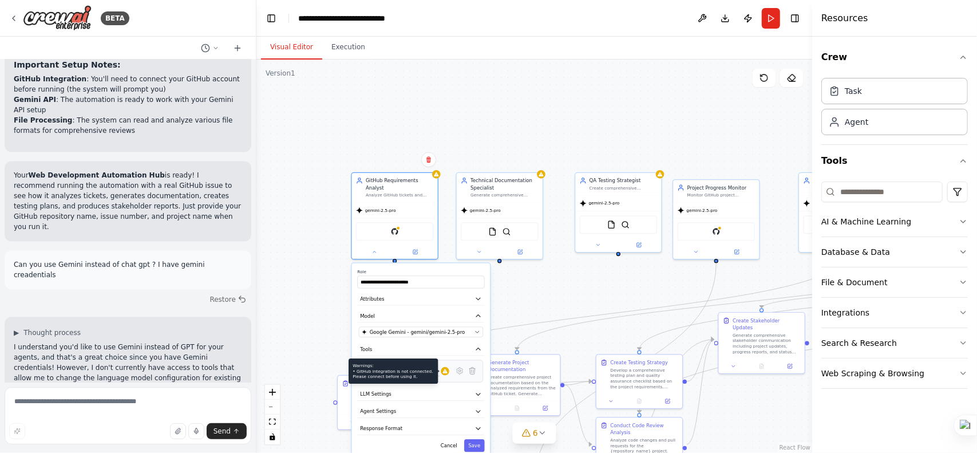
click at [444, 368] on icon at bounding box center [445, 371] width 6 height 6
click at [457, 367] on icon at bounding box center [460, 370] width 6 height 6
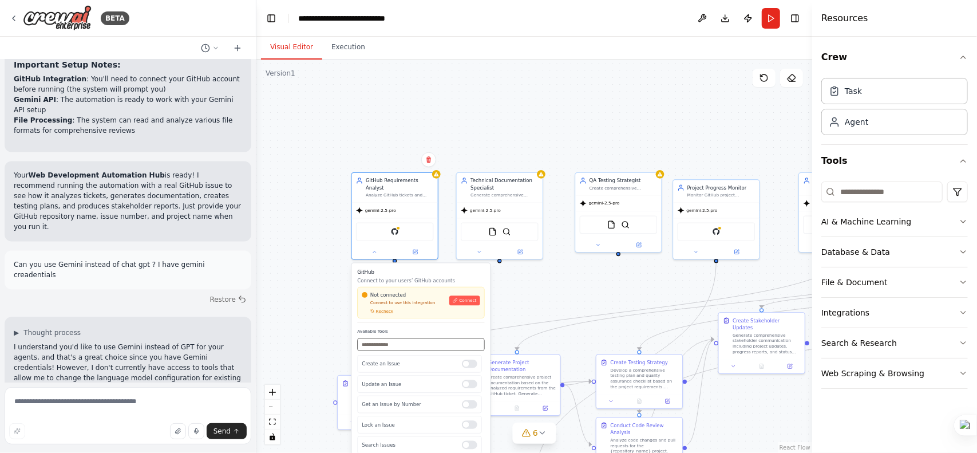
click at [413, 338] on input "text" at bounding box center [420, 344] width 127 height 13
click at [472, 295] on button "Connect" at bounding box center [464, 300] width 31 height 10
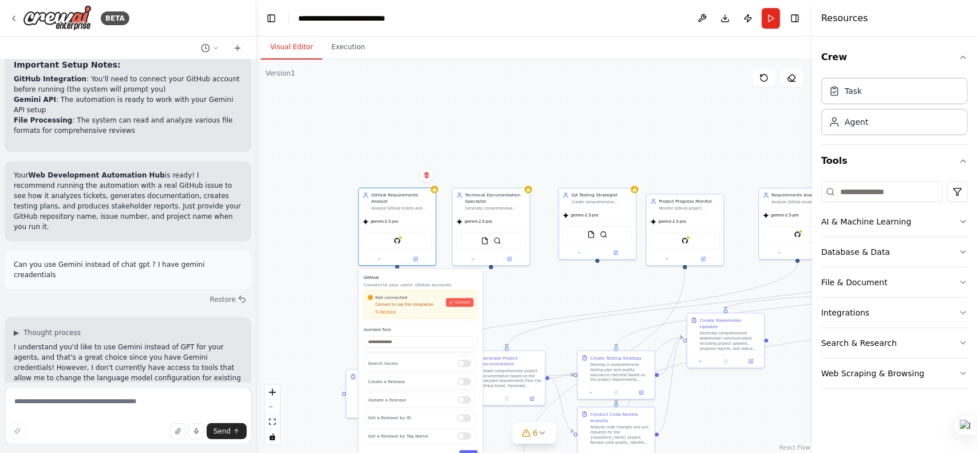
scroll to position [126, 0]
click at [448, 452] on button "Cancel" at bounding box center [445, 455] width 22 height 11
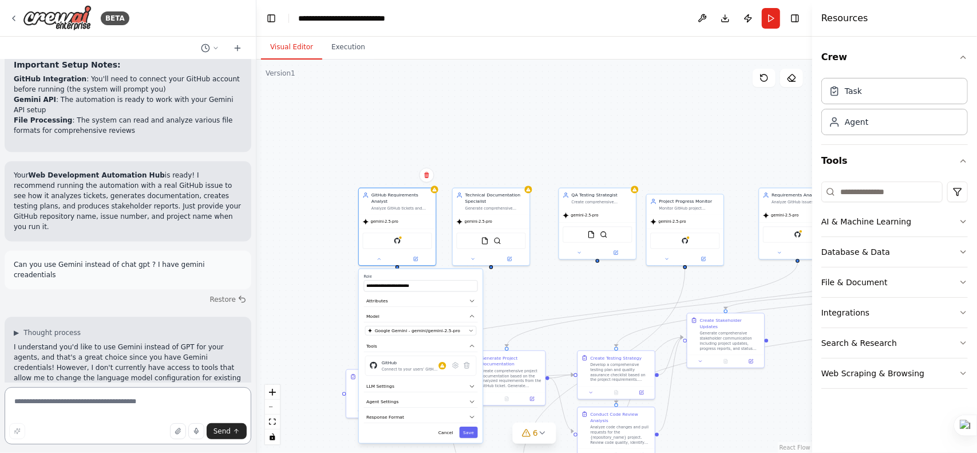
click at [147, 400] on textarea at bounding box center [128, 415] width 247 height 57
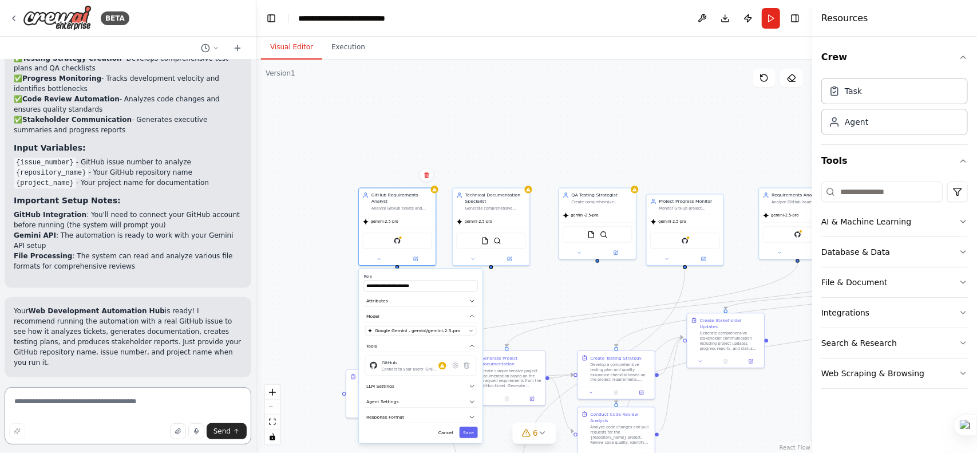
scroll to position [4527, 0]
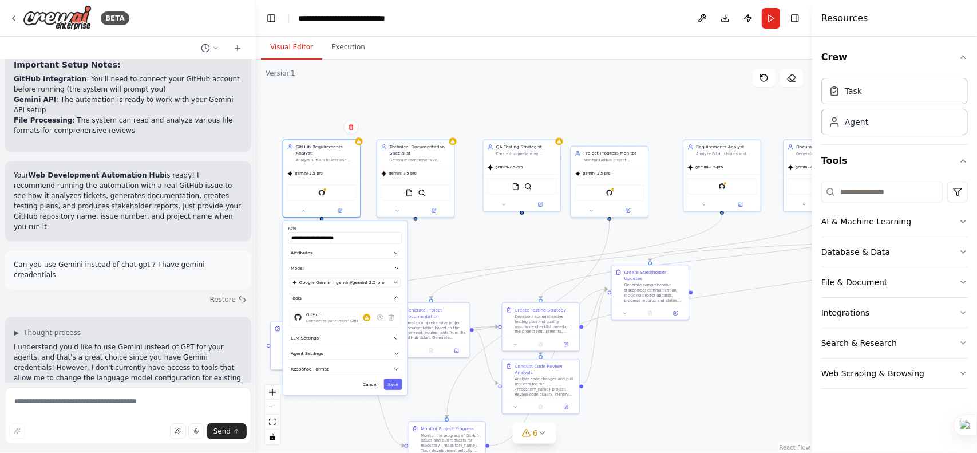
drag, startPoint x: 325, startPoint y: 272, endPoint x: 250, endPoint y: 224, distance: 89.6
click at [250, 224] on div "BETA Objet : Demande de création d'une équipe de développement web complète pou…" at bounding box center [488, 226] width 977 height 453
click at [721, 18] on button "Download" at bounding box center [725, 18] width 18 height 21
click at [319, 132] on div ".deletable-edge-delete-btn { width: 20px; height: 20px; border: 0px solid #ffff…" at bounding box center [534, 256] width 556 height 393
drag, startPoint x: 283, startPoint y: 106, endPoint x: 340, endPoint y: 100, distance: 57.0
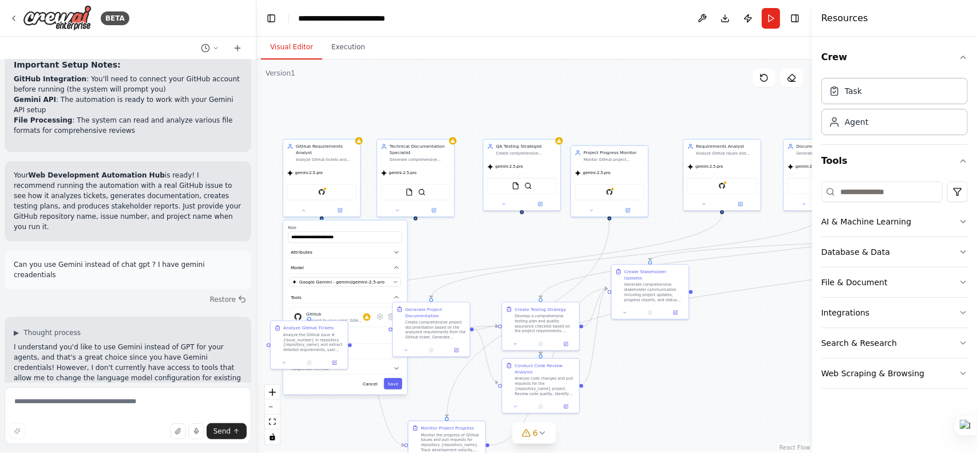
click at [333, 101] on div ".deletable-edge-delete-btn { width: 20px; height: 20px; border: 0px solid #ffff…" at bounding box center [534, 256] width 556 height 393
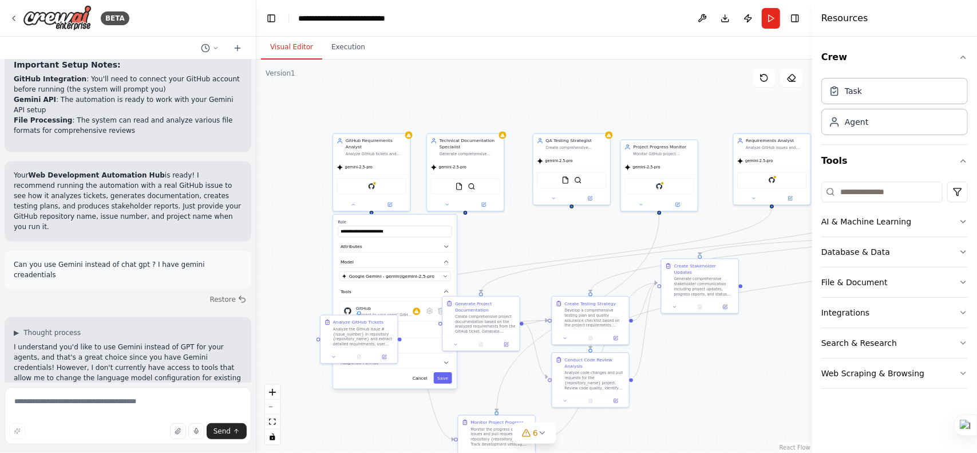
click at [284, 219] on div ".deletable-edge-delete-btn { width: 20px; height: 20px; border: 0px solid #ffff…" at bounding box center [534, 256] width 556 height 393
